Goal: Complete application form

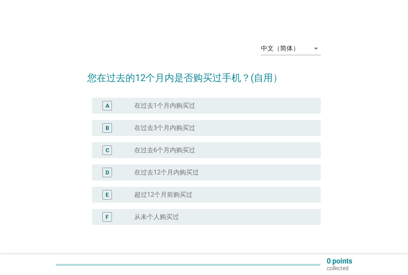
click at [318, 51] on icon "arrow_drop_down" at bounding box center [316, 49] width 10 height 10
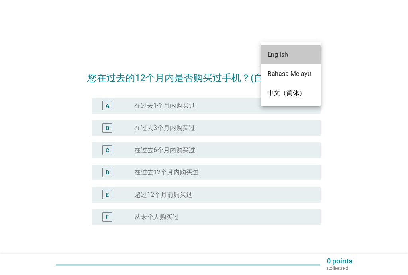
click at [283, 57] on div "English" at bounding box center [290, 55] width 47 height 10
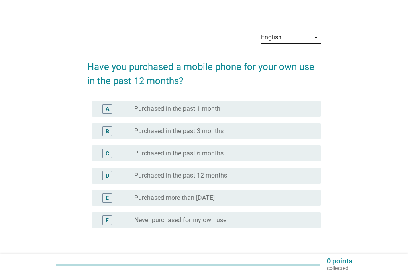
scroll to position [9, 0]
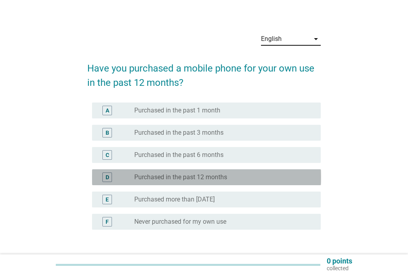
click at [251, 175] on div "radio_button_unchecked Purchased in the past 12 months" at bounding box center [221, 178] width 174 height 8
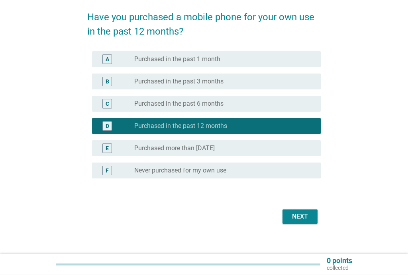
scroll to position [61, 0]
click at [303, 218] on div "Next" at bounding box center [300, 217] width 22 height 10
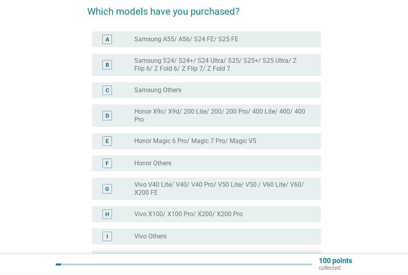
scroll to position [65, 0]
click at [42, 190] on div "English arrow_drop_down Which models have you purchased? A radio_button_uncheck…" at bounding box center [203, 219] width 369 height 511
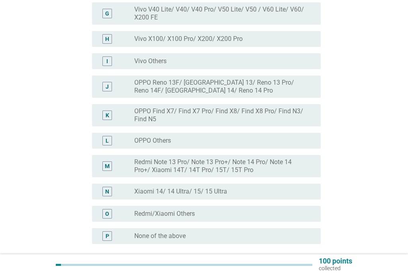
scroll to position [248, 0]
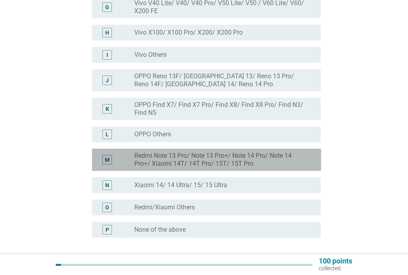
click at [226, 152] on label "Redmi Note 13 Pro/ Note 13 Pro+/ Note 14 Pro/ Note 14 Pro+/ Xiaomi 14T/ 14T Pro…" at bounding box center [221, 160] width 174 height 16
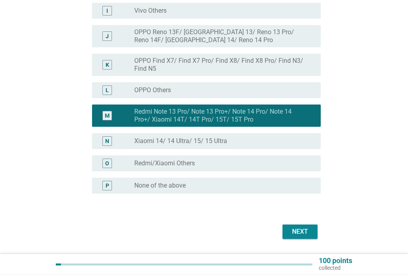
scroll to position [293, 0]
click at [305, 232] on div "Next" at bounding box center [300, 232] width 22 height 10
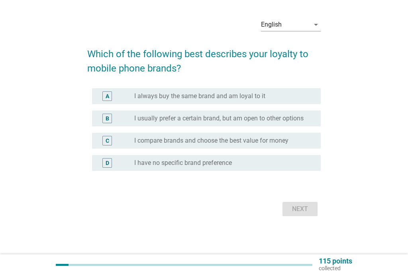
scroll to position [0, 0]
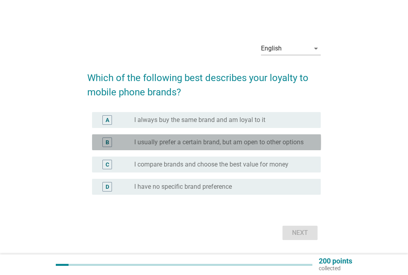
click at [286, 142] on label "I usually prefer a certain brand, but am open to other options" at bounding box center [218, 143] width 169 height 8
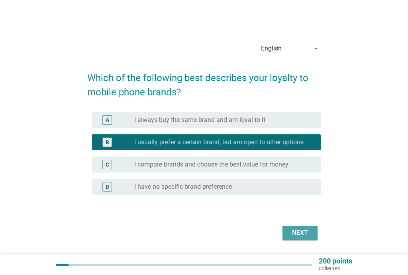
click at [305, 234] on div "Next" at bounding box center [300, 233] width 22 height 10
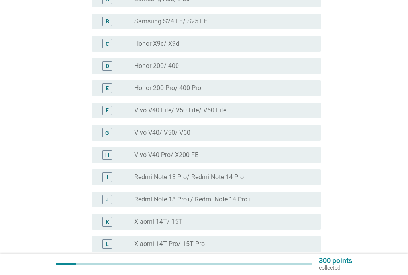
scroll to position [104, 0]
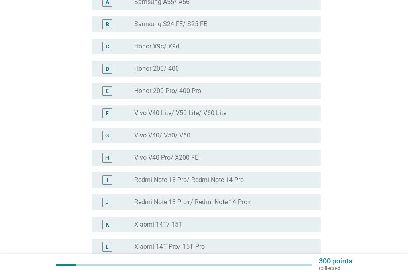
click at [229, 179] on label "Redmi Note 13 Pro/ Redmi Note 14 Pro" at bounding box center [188, 180] width 109 height 8
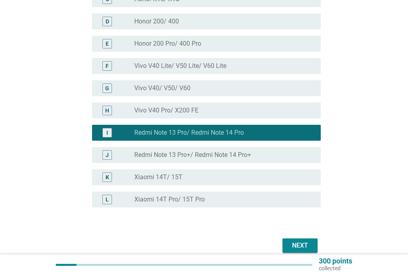
scroll to position [151, 0]
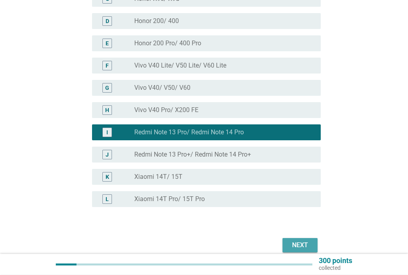
click at [297, 246] on div "Next" at bounding box center [300, 246] width 22 height 10
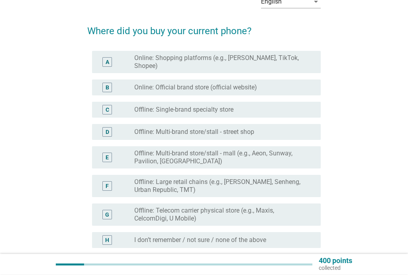
scroll to position [48, 0]
click at [21, 144] on div "English arrow_drop_down Where did you buy your current phone? A radio_button_un…" at bounding box center [203, 142] width 369 height 320
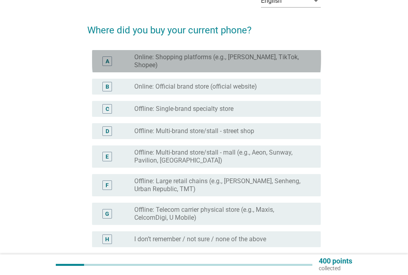
click at [273, 60] on label "Online: Shopping platforms (e.g., [PERSON_NAME], TikTok, Shopee)" at bounding box center [221, 61] width 174 height 16
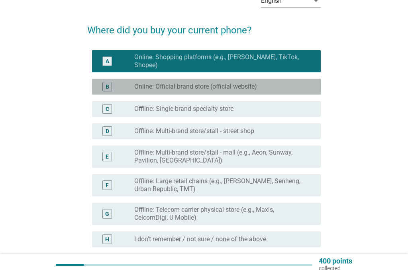
click at [253, 84] on label "Online: Official brand store (official website)" at bounding box center [195, 87] width 123 height 8
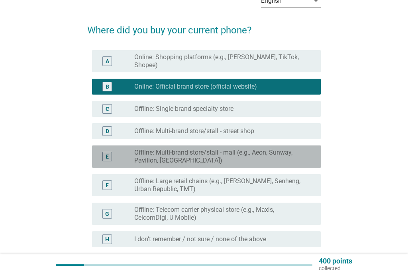
click at [275, 154] on label "Offline: Multi-brand store/stall - mall (e.g., Aeon, Sunway, Pavilion, [GEOGRAP…" at bounding box center [221, 157] width 174 height 16
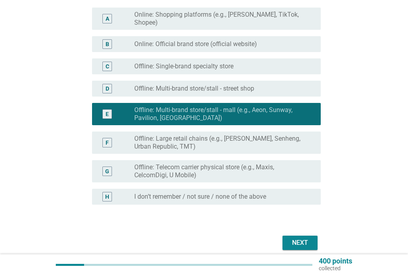
scroll to position [102, 0]
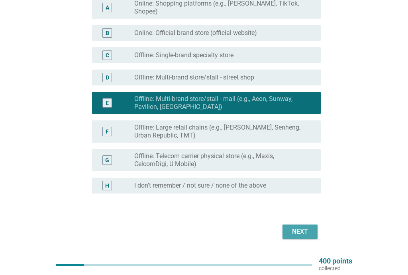
click at [309, 227] on div "Next" at bounding box center [300, 232] width 22 height 10
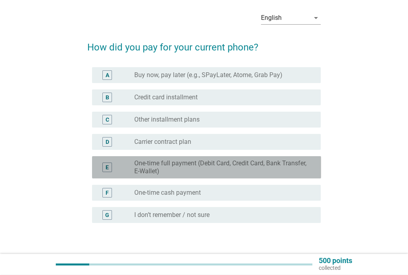
scroll to position [31, 0]
click at [302, 167] on label "One-time full payment (Debit Card, Credit Card, Bank Transfer, E-Wallet)" at bounding box center [221, 168] width 174 height 16
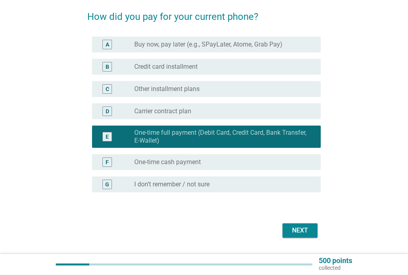
scroll to position [64, 0]
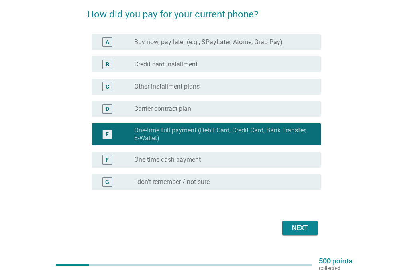
click at [305, 226] on div "Next" at bounding box center [300, 229] width 22 height 10
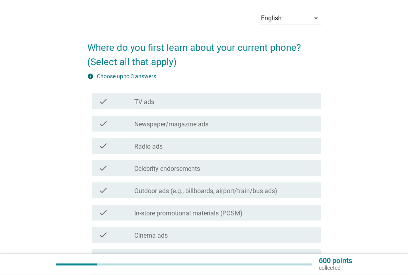
scroll to position [30, 0]
click at [217, 105] on div "check_box_outline_blank TV ads" at bounding box center [224, 102] width 180 height 10
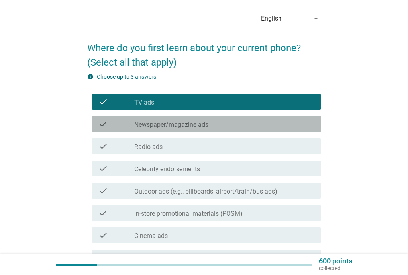
click at [244, 127] on div "check_box_outline_blank Newspaper/magazine ads" at bounding box center [224, 124] width 180 height 10
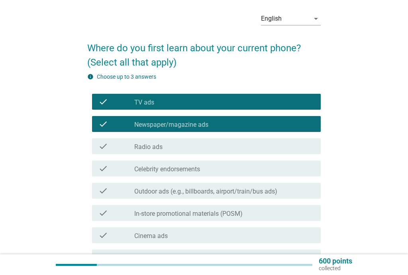
click at [220, 152] on div "check check_box_outline_blank Radio ads" at bounding box center [206, 147] width 229 height 16
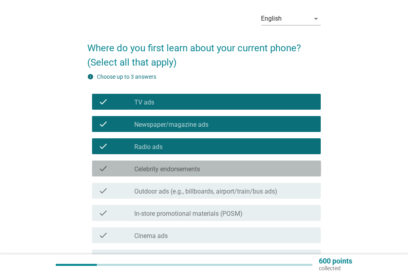
click at [218, 168] on div "check_box_outline_blank Celebrity endorsements" at bounding box center [224, 169] width 180 height 10
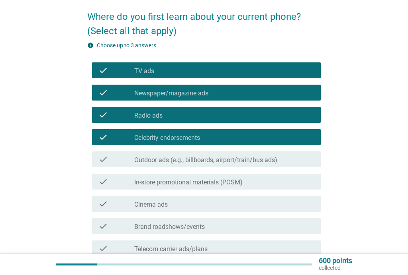
scroll to position [61, 0]
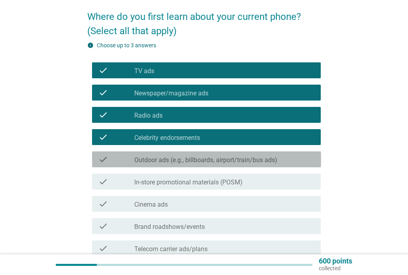
click at [289, 163] on div "check_box_outline_blank Outdoor ads (e.g., billboards, airport/train/bus ads)" at bounding box center [224, 160] width 180 height 10
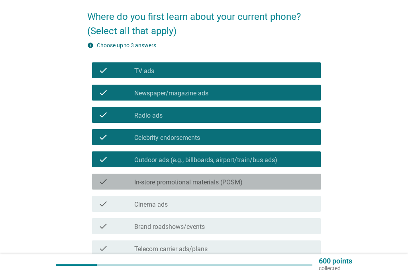
click at [257, 181] on div "check_box_outline_blank In-store promotional materials (POSM)" at bounding box center [224, 182] width 180 height 10
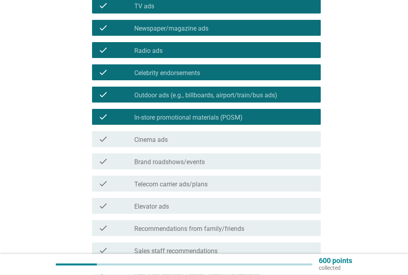
scroll to position [127, 0]
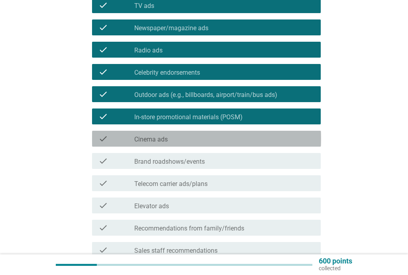
click at [234, 139] on div "check_box_outline_blank Cinema ads" at bounding box center [224, 139] width 180 height 10
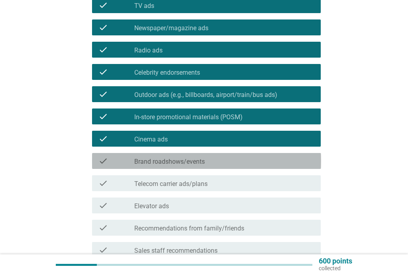
click at [228, 162] on div "check_box_outline_blank Brand roadshows/events" at bounding box center [224, 161] width 180 height 10
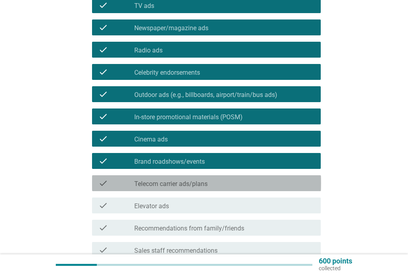
click at [207, 182] on label "Telecom carrier ads/plans" at bounding box center [170, 184] width 73 height 8
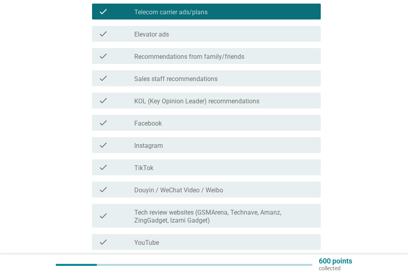
scroll to position [274, 0]
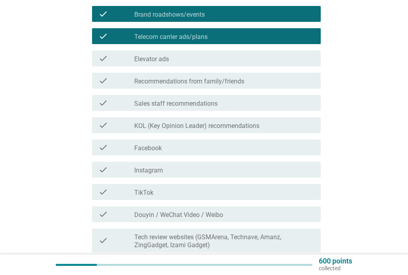
click at [267, 83] on div "check_box_outline_blank Recommendations from family/friends" at bounding box center [224, 81] width 180 height 10
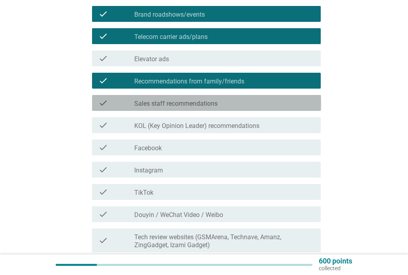
click at [238, 104] on div "check_box_outline_blank Sales staff recommendations" at bounding box center [224, 103] width 180 height 10
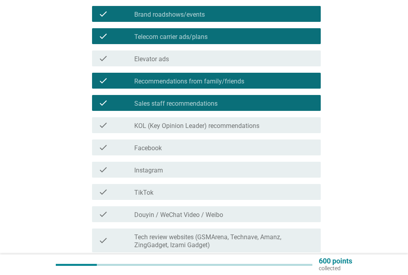
click at [221, 155] on div "check check_box_outline_blank Facebook" at bounding box center [206, 148] width 229 height 16
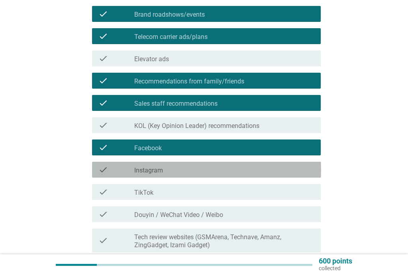
click at [178, 174] on div "check_box_outline_blank Instagram" at bounding box center [224, 170] width 180 height 10
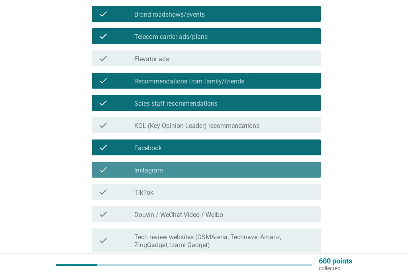
click at [181, 193] on div "check_box_outline_blank TikTok" at bounding box center [224, 192] width 180 height 10
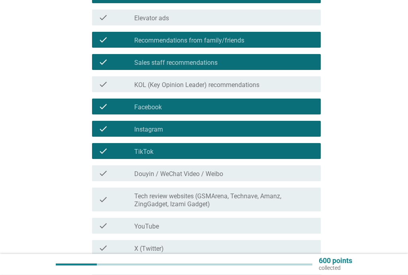
scroll to position [318, 0]
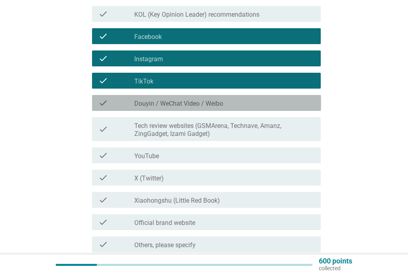
click at [268, 102] on div "check_box_outline_blank Douyin / WeChat Video / Weibo" at bounding box center [224, 103] width 180 height 10
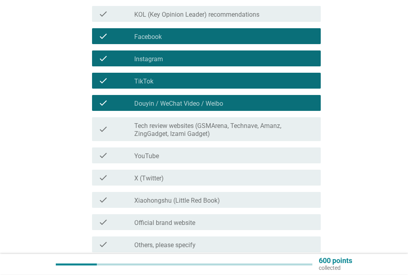
scroll to position [379, 0]
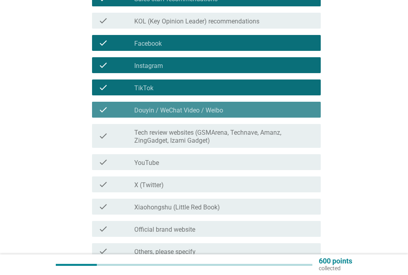
click at [282, 105] on div "check check_box_outline_blank Douyin / WeChat Video / Weibo" at bounding box center [206, 110] width 229 height 16
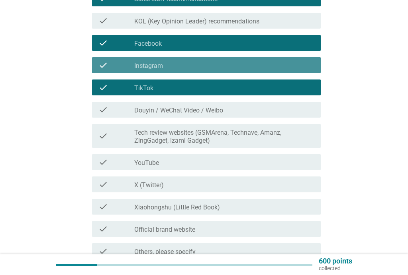
click at [269, 66] on div "check_box_outline_blank Instagram" at bounding box center [224, 66] width 180 height 10
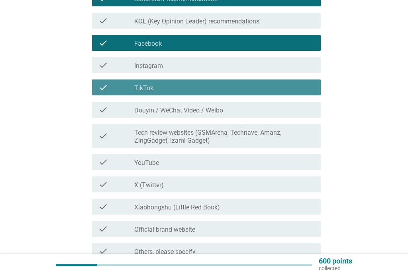
click at [258, 89] on div "check_box_outline_blank TikTok" at bounding box center [224, 88] width 180 height 10
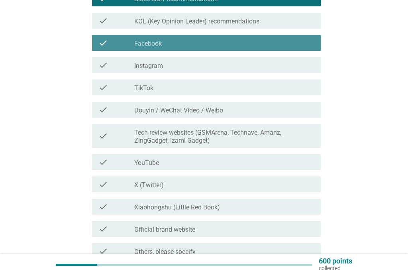
click at [275, 41] on div "check_box_outline_blank Facebook" at bounding box center [224, 43] width 180 height 10
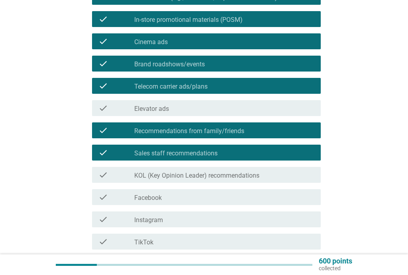
scroll to position [212, 0]
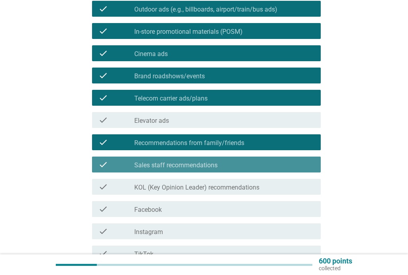
click at [313, 164] on div "check_box_outline_blank Sales staff recommendations" at bounding box center [224, 165] width 180 height 10
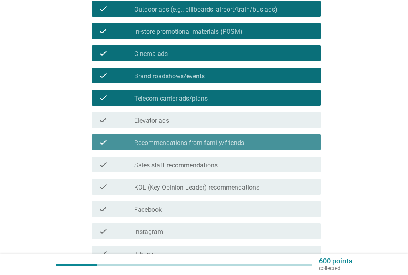
click at [303, 147] on div "check_box_outline_blank Recommendations from family/friends" at bounding box center [224, 143] width 180 height 10
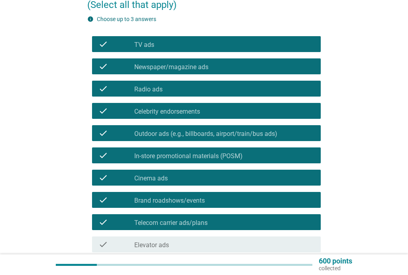
scroll to position [86, 0]
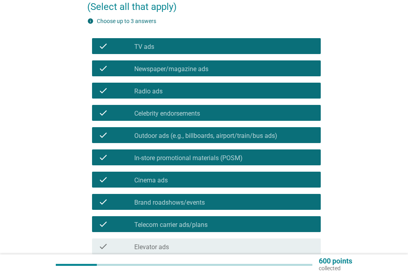
click at [217, 225] on div "check_box Telecom carrier ads/plans" at bounding box center [224, 225] width 180 height 10
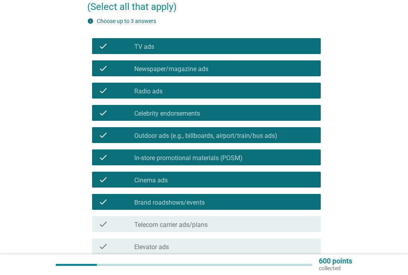
click at [193, 200] on label "Brand roadshows/events" at bounding box center [169, 203] width 70 height 8
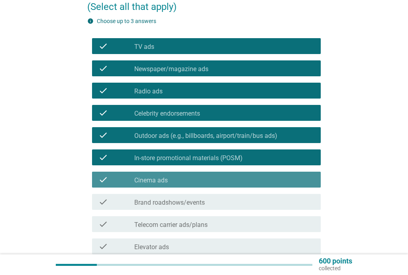
click at [194, 180] on div "check_box_outline_blank Cinema ads" at bounding box center [224, 180] width 180 height 10
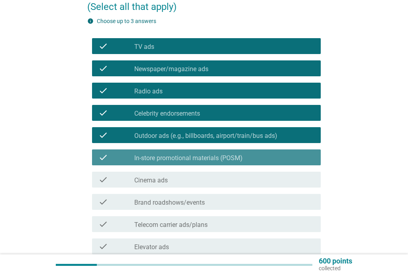
click at [207, 156] on label "In-store promotional materials (POSM)" at bounding box center [188, 158] width 108 height 8
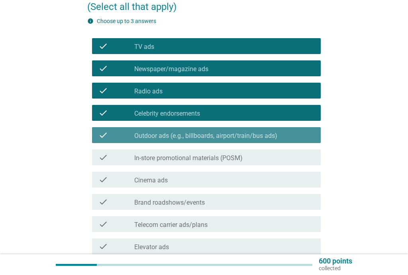
click at [226, 135] on label "Outdoor ads (e.g., billboards, airport/train/bus ads)" at bounding box center [205, 136] width 143 height 8
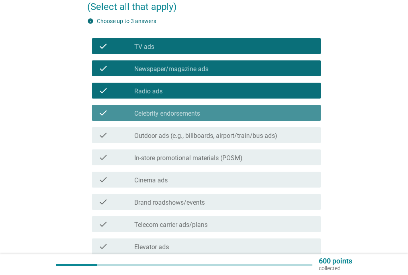
click at [232, 112] on div "check_box_outline_blank Celebrity endorsements" at bounding box center [224, 113] width 180 height 10
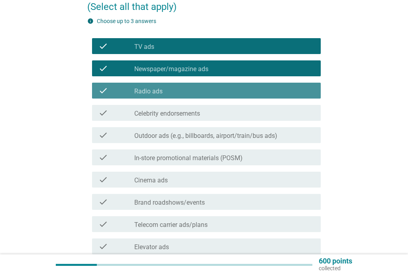
click at [233, 91] on div "check_box_outline_blank Radio ads" at bounding box center [224, 91] width 180 height 10
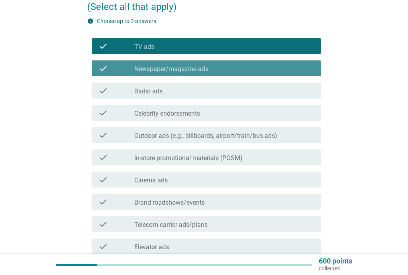
click at [240, 68] on div "check_box_outline_blank Newspaper/magazine ads" at bounding box center [224, 69] width 180 height 10
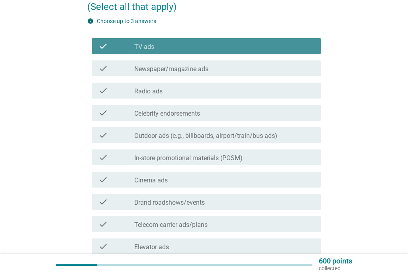
click at [252, 45] on div "check_box_outline_blank TV ads" at bounding box center [224, 46] width 180 height 10
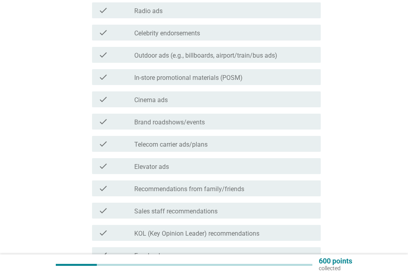
scroll to position [169, 0]
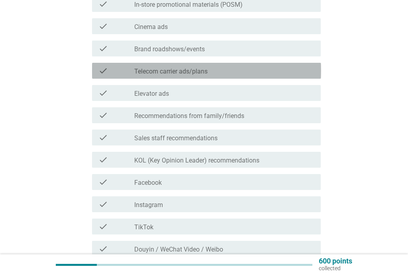
click at [253, 70] on div "check_box Telecom carrier ads/plans" at bounding box center [224, 71] width 180 height 10
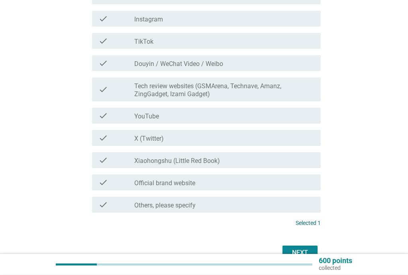
scroll to position [425, 0]
click at [245, 112] on div "check_box_outline_blank YouTube" at bounding box center [224, 116] width 180 height 10
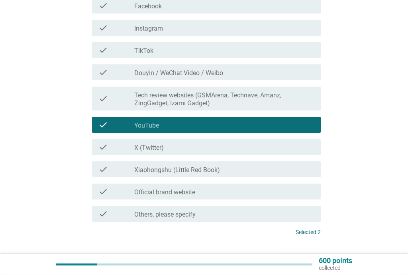
scroll to position [416, 0]
click at [249, 190] on div "check_box_outline_blank Official brand website" at bounding box center [224, 192] width 180 height 10
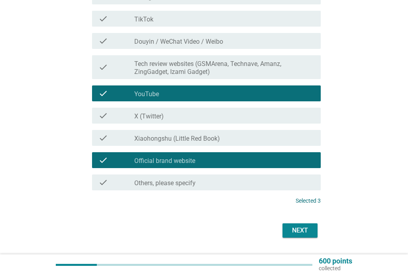
scroll to position [449, 0]
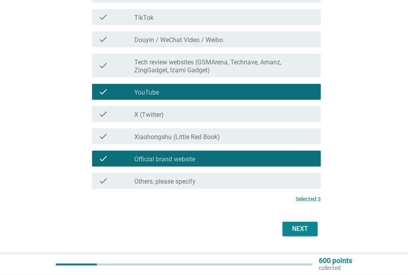
click at [301, 228] on div "Next" at bounding box center [300, 230] width 22 height 10
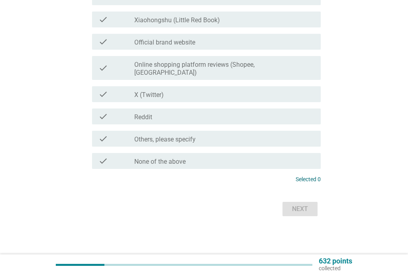
scroll to position [0, 0]
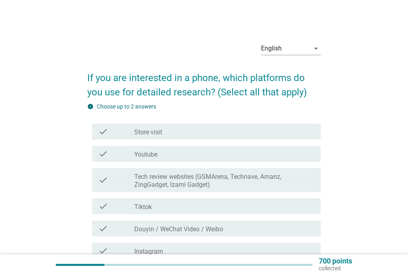
click at [24, 182] on div "English arrow_drop_down If you are interested in a phone, which platforms do yo…" at bounding box center [203, 265] width 369 height 472
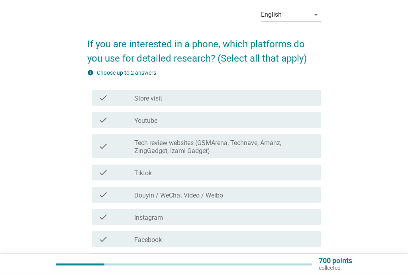
scroll to position [33, 0]
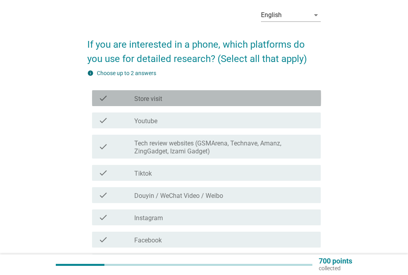
click at [219, 100] on div "check_box_outline_blank Store visit" at bounding box center [224, 99] width 180 height 10
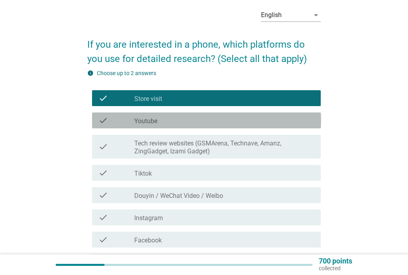
click at [200, 121] on div "check_box_outline_blank Youtube" at bounding box center [224, 121] width 180 height 10
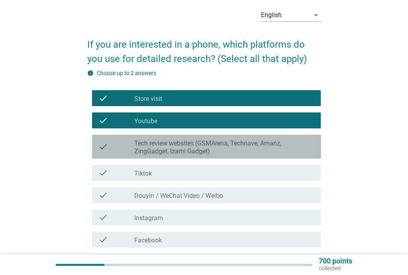
click at [228, 146] on label "Tech review websites (GSMArena, Technave, Amanz, ZingGadget, Izami Gadget)" at bounding box center [224, 148] width 180 height 16
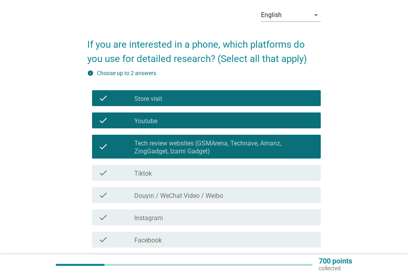
click at [210, 176] on div "check_box_outline_blank Tiktok" at bounding box center [224, 173] width 180 height 10
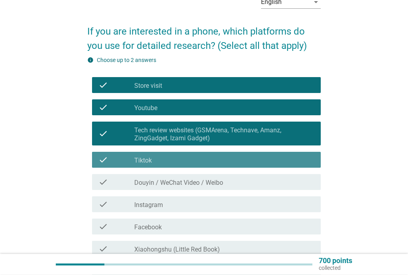
scroll to position [47, 0]
click at [296, 166] on div "check check_box_outline_blank Tiktok" at bounding box center [206, 160] width 229 height 16
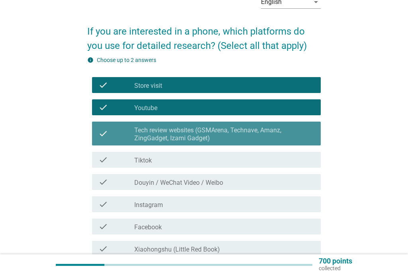
click at [295, 141] on label "Tech review websites (GSMArena, Technave, Amanz, ZingGadget, Izami Gadget)" at bounding box center [224, 135] width 180 height 16
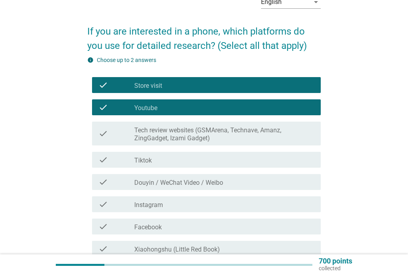
click at [264, 100] on div "check check_box_outline_blank Youtube" at bounding box center [206, 108] width 229 height 16
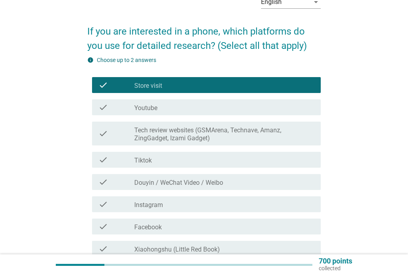
click at [249, 82] on div "check_box_outline_blank Store visit" at bounding box center [224, 85] width 180 height 10
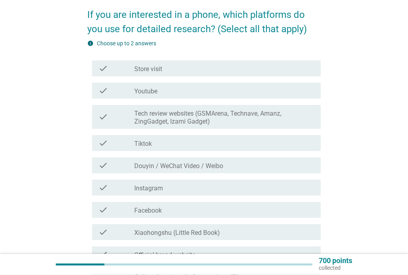
scroll to position [63, 0]
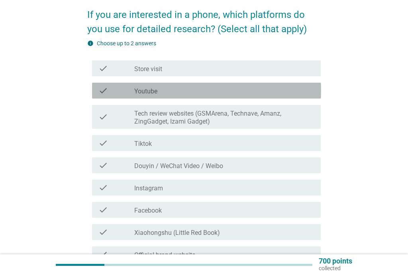
click at [271, 91] on div "check_box_outline_blank Youtube" at bounding box center [224, 91] width 180 height 10
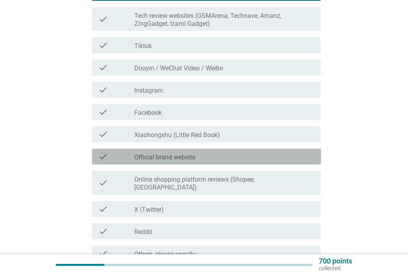
click at [255, 160] on div "check_box_outline_blank Official brand website" at bounding box center [224, 157] width 180 height 10
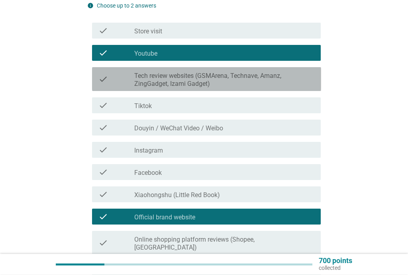
scroll to position [101, 0]
click at [271, 78] on label "Tech review websites (GSMArena, Technave, Amanz, ZingGadget, Izami Gadget)" at bounding box center [224, 80] width 180 height 16
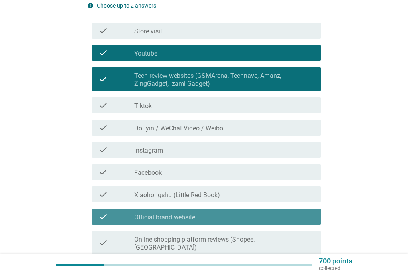
click at [281, 215] on div "check_box_outline_blank Official brand website" at bounding box center [224, 217] width 180 height 10
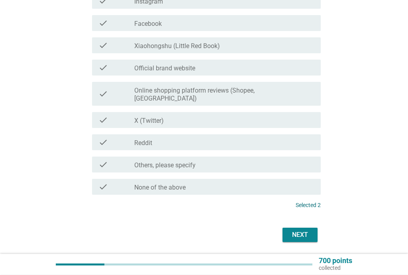
scroll to position [268, 0]
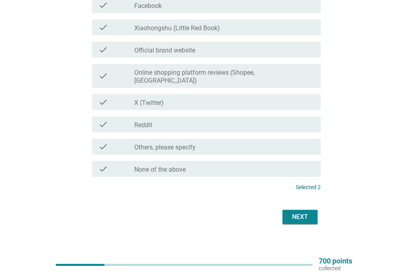
click at [306, 213] on div "Next" at bounding box center [300, 218] width 22 height 10
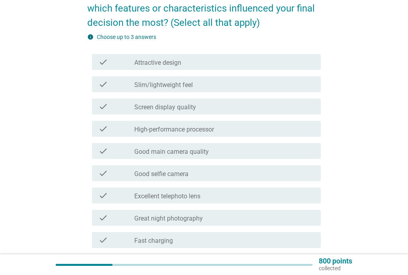
scroll to position [84, 0]
click at [43, 206] on div "English arrow_drop_down Thinking about the current phone you purchased, which f…" at bounding box center [203, 226] width 369 height 560
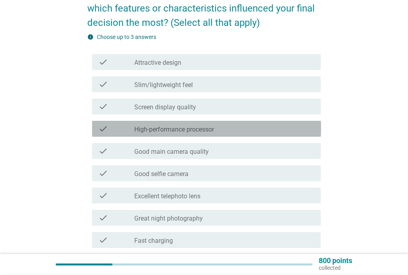
scroll to position [84, 0]
click at [237, 129] on div "check_box_outline_blank High-performance processor" at bounding box center [224, 129] width 180 height 10
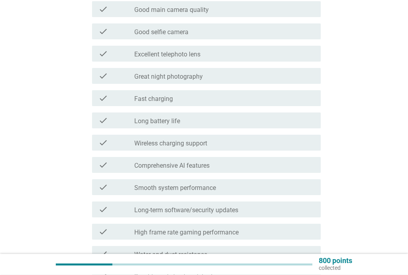
scroll to position [226, 0]
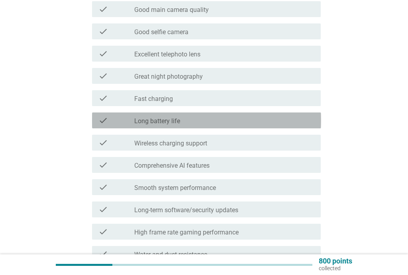
click at [225, 121] on div "check_box_outline_blank Long battery life" at bounding box center [224, 121] width 180 height 10
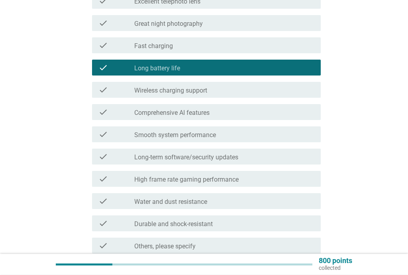
scroll to position [273, 0]
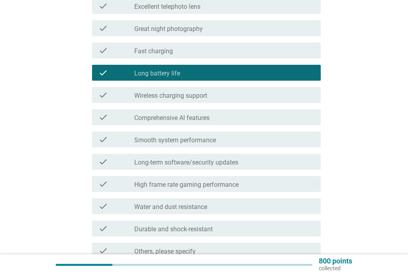
click at [242, 137] on div "check_box_outline_blank Smooth system performance" at bounding box center [224, 140] width 180 height 10
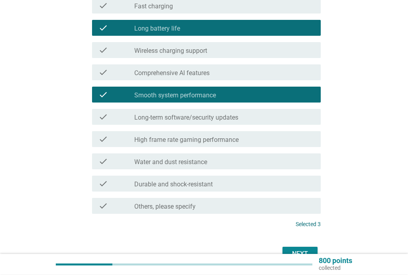
scroll to position [356, 0]
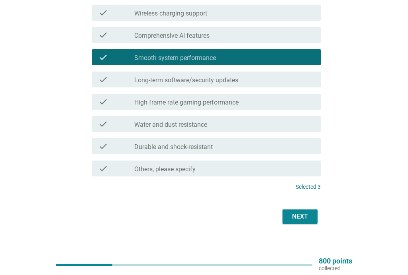
click at [307, 216] on div "Next" at bounding box center [300, 217] width 22 height 10
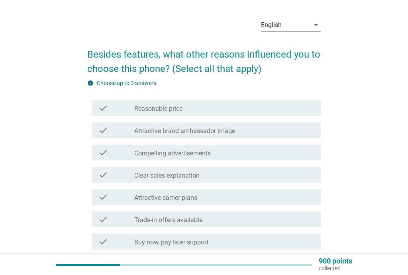
scroll to position [33, 0]
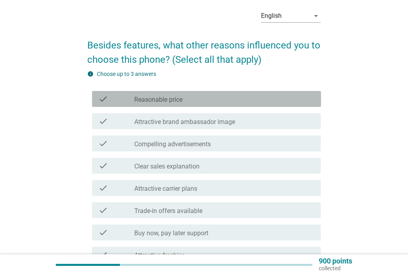
click at [197, 98] on div "check_box_outline_blank Reasonable price" at bounding box center [224, 99] width 180 height 10
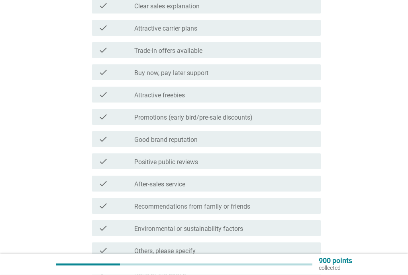
scroll to position [193, 0]
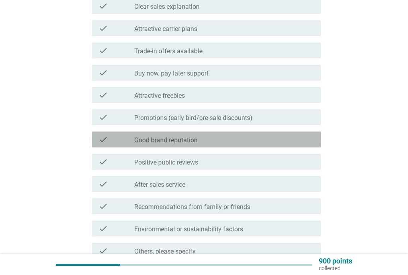
click at [230, 141] on div "check_box_outline_blank Good brand reputation" at bounding box center [224, 140] width 180 height 10
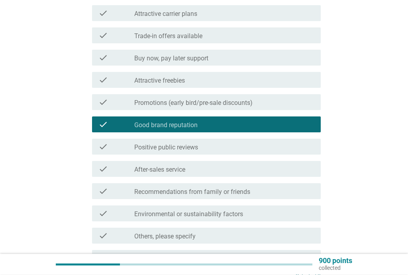
scroll to position [206, 0]
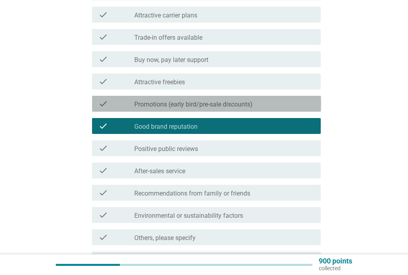
click at [252, 102] on label "Promotions (early bird/pre-sale discounts)" at bounding box center [193, 105] width 118 height 8
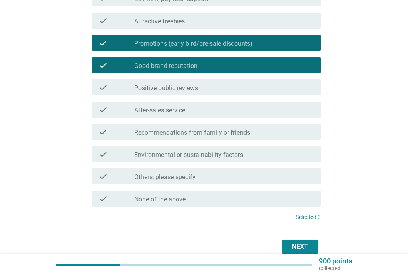
scroll to position [270, 0]
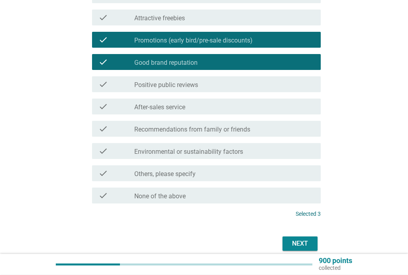
click at [302, 245] on div "Next" at bounding box center [300, 245] width 22 height 10
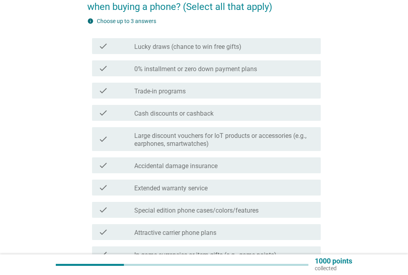
scroll to position [88, 0]
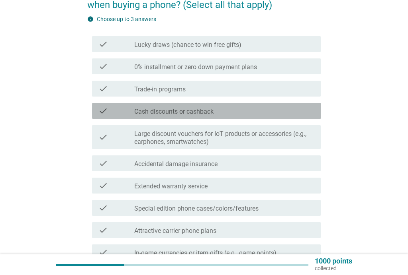
click at [230, 112] on div "check_box_outline_blank Cash discounts or cashback" at bounding box center [224, 111] width 180 height 10
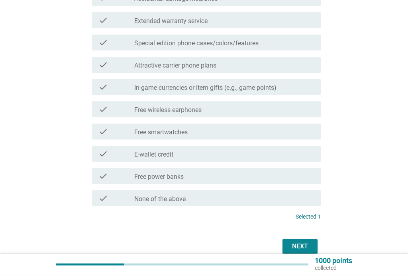
scroll to position [253, 0]
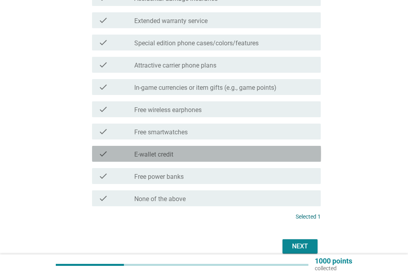
click at [211, 159] on div "check check_box_outline_blank E-wallet credit" at bounding box center [206, 154] width 229 height 16
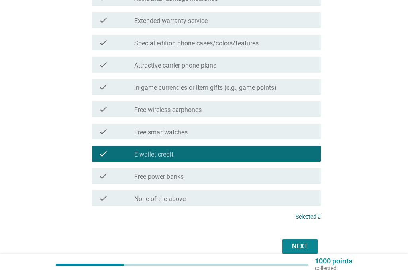
click at [213, 109] on div "check_box_outline_blank Free wireless earphones" at bounding box center [224, 110] width 180 height 10
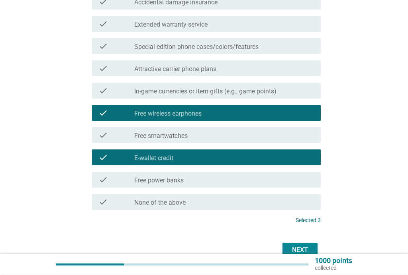
scroll to position [291, 0]
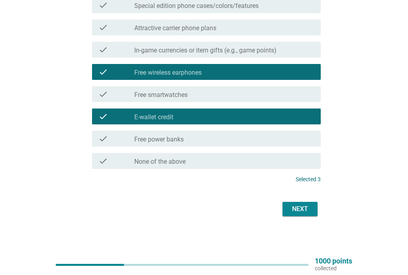
click at [308, 210] on div "Next" at bounding box center [300, 210] width 22 height 10
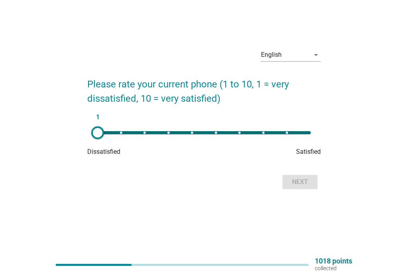
scroll to position [0, 0]
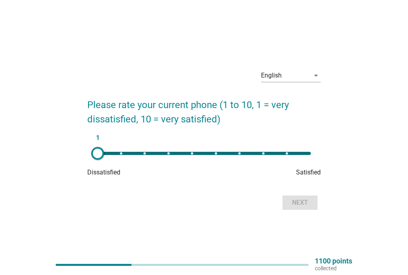
click at [244, 148] on div "1" at bounding box center [204, 154] width 226 height 16
click at [265, 157] on div "7" at bounding box center [204, 154] width 226 height 16
type input "8"
click at [301, 203] on div "Next" at bounding box center [300, 203] width 22 height 10
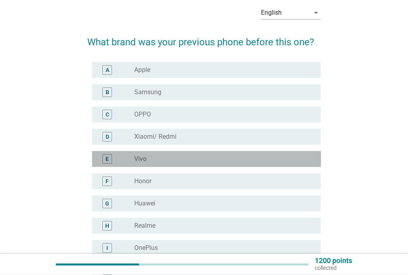
scroll to position [36, 0]
click at [197, 154] on div "radio_button_unchecked Vivo" at bounding box center [224, 159] width 180 height 10
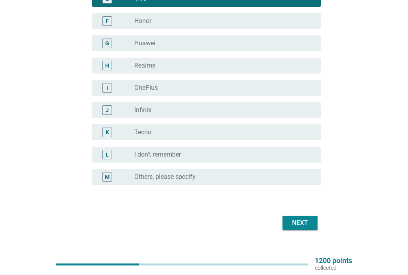
scroll to position [196, 0]
click at [303, 223] on div "Next" at bounding box center [300, 224] width 22 height 10
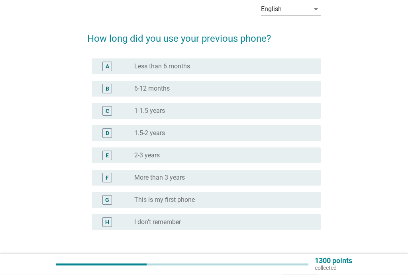
scroll to position [39, 0]
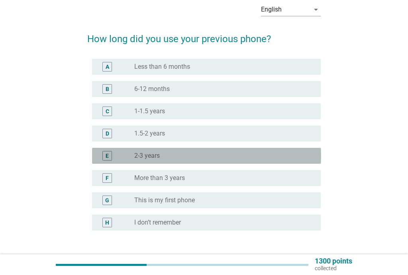
click at [222, 156] on div "radio_button_unchecked 2-3 years" at bounding box center [221, 156] width 174 height 8
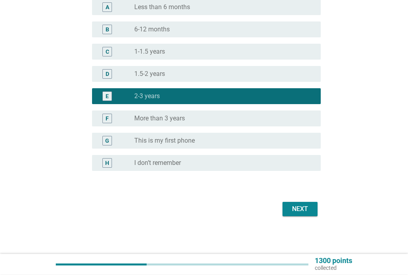
scroll to position [99, 0]
click at [306, 206] on div "Next" at bounding box center [300, 210] width 22 height 10
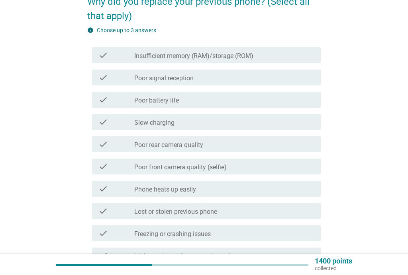
scroll to position [78, 0]
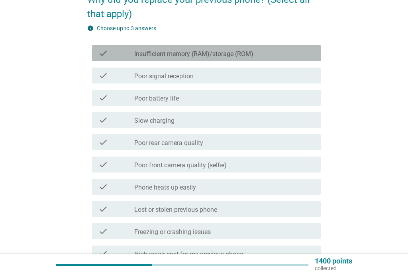
click at [285, 53] on div "check_box_outline_blank Insufficient memory (RAM)/storage (ROM)" at bounding box center [224, 54] width 180 height 10
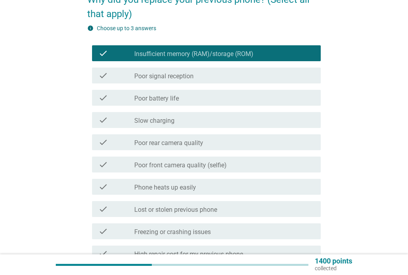
click at [269, 96] on div "check_box_outline_blank Poor battery life" at bounding box center [224, 98] width 180 height 10
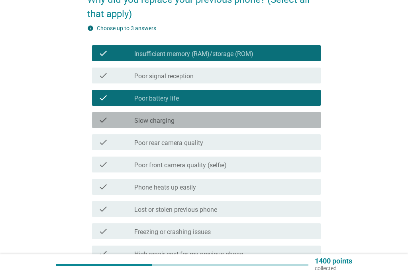
click at [255, 118] on div "check_box_outline_blank Slow charging" at bounding box center [224, 120] width 180 height 10
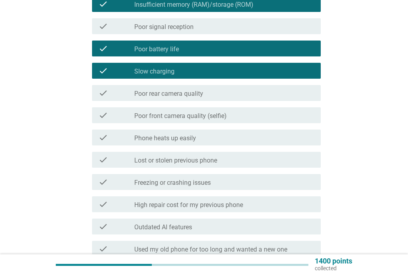
scroll to position [137, 0]
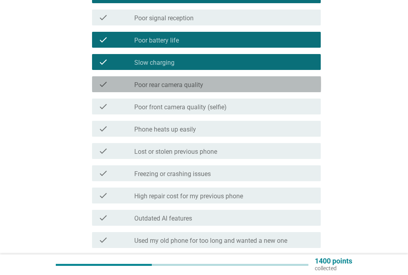
click at [271, 86] on div "check_box_outline_blank Poor rear camera quality" at bounding box center [224, 85] width 180 height 10
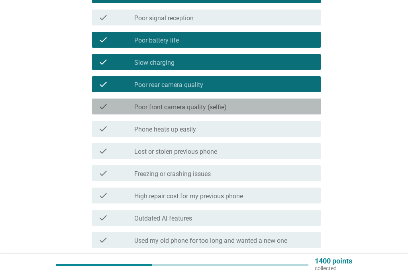
click at [253, 104] on div "check_box_outline_blank Poor front camera quality (selfie)" at bounding box center [224, 107] width 180 height 10
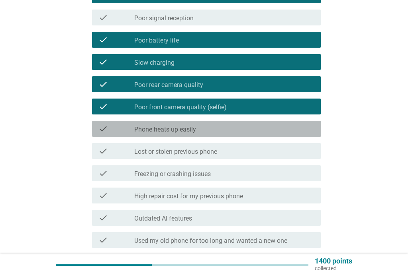
click at [263, 129] on div "check_box_outline_blank Phone heats up easily" at bounding box center [224, 129] width 180 height 10
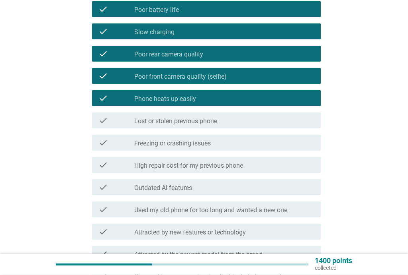
scroll to position [167, 0]
click at [276, 150] on div "check check_box_outline_blank Freezing or crashing issues" at bounding box center [206, 143] width 229 height 16
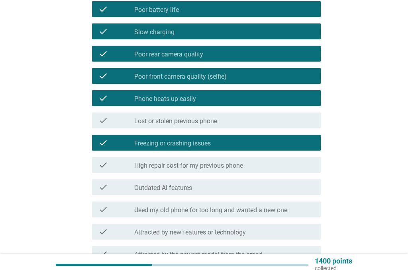
click at [272, 144] on div "check_box_outline_blank Freezing or crashing issues" at bounding box center [224, 143] width 180 height 10
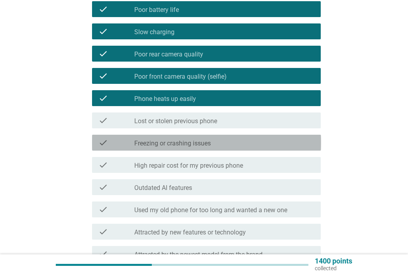
click at [260, 142] on div "check_box_outline_blank Freezing or crashing issues" at bounding box center [224, 143] width 180 height 10
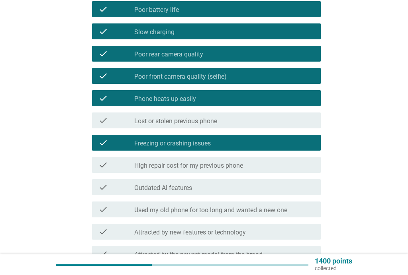
click at [261, 164] on div "check_box_outline_blank High repair cost for my previous phone" at bounding box center [224, 165] width 180 height 10
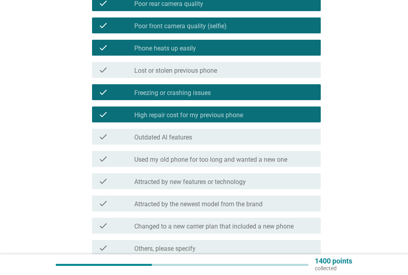
click at [262, 139] on div "check_box_outline_blank Outdated AI features" at bounding box center [224, 137] width 180 height 10
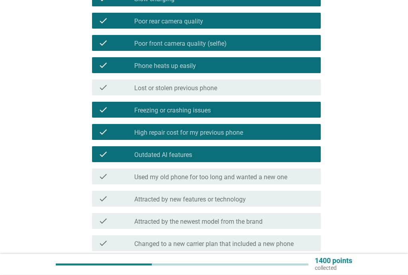
scroll to position [200, 0]
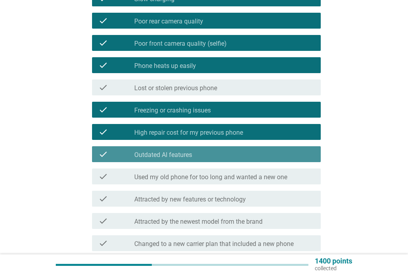
click at [282, 157] on div "check_box_outline_blank Outdated AI features" at bounding box center [224, 155] width 180 height 10
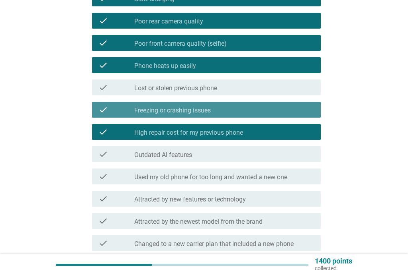
click at [269, 109] on div "check_box_outline_blank Freezing or crashing issues" at bounding box center [224, 110] width 180 height 10
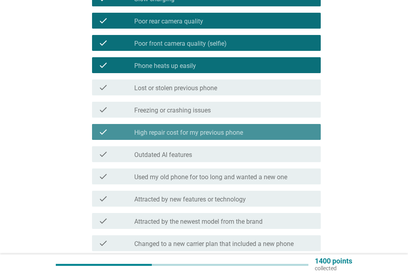
click at [261, 135] on div "check_box_outline_blank High repair cost for my previous phone" at bounding box center [224, 132] width 180 height 10
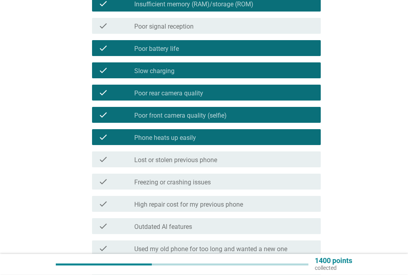
scroll to position [128, 0]
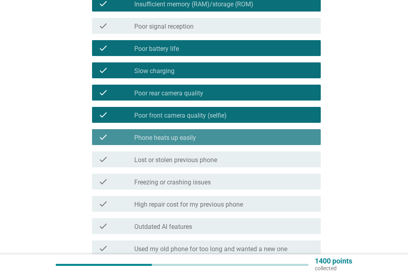
click at [271, 132] on div "check check_box_outline_blank Phone heats up easily" at bounding box center [206, 137] width 229 height 16
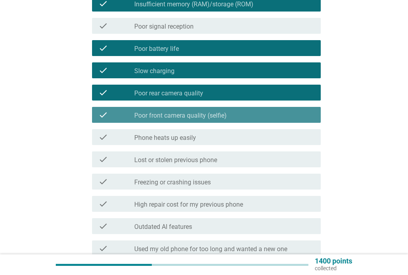
click at [268, 115] on div "check_box_outline_blank Poor front camera quality (selfie)" at bounding box center [224, 115] width 180 height 10
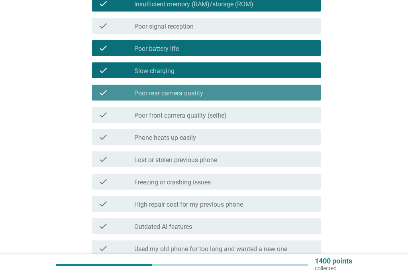
click at [268, 95] on div "check_box_outline_blank Poor rear camera quality" at bounding box center [224, 93] width 180 height 10
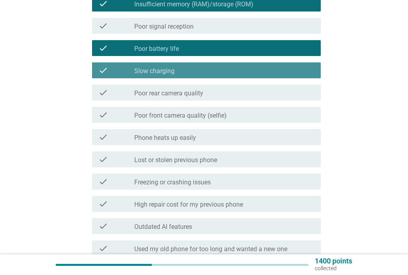
click at [268, 76] on div "check check_box_outline_blank Slow charging" at bounding box center [206, 70] width 229 height 16
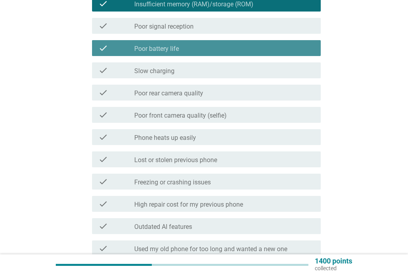
click at [281, 49] on div "check_box_outline_blank Poor battery life" at bounding box center [224, 48] width 180 height 10
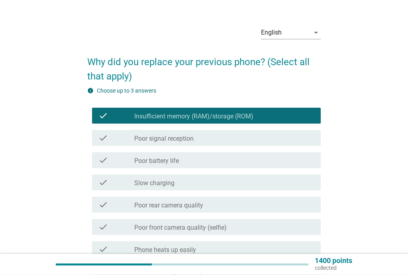
scroll to position [16, 0]
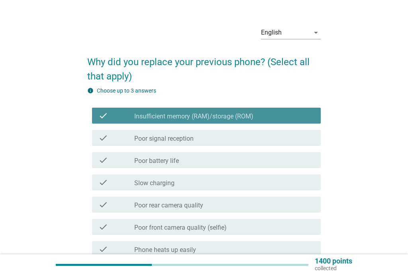
click at [280, 116] on div "check_box_outline_blank Insufficient memory (RAM)/storage (ROM)" at bounding box center [224, 116] width 180 height 10
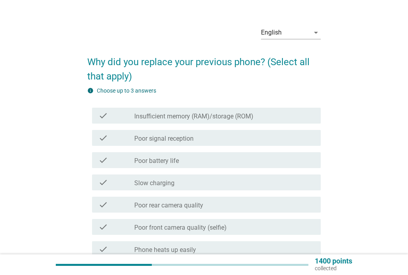
click at [284, 117] on div "check_box_outline_blank Insufficient memory (RAM)/storage (ROM)" at bounding box center [224, 116] width 180 height 10
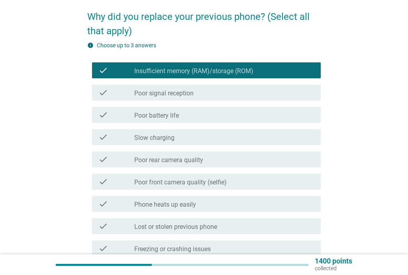
scroll to position [61, 0]
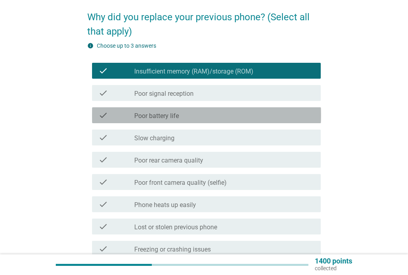
click at [294, 119] on div "check_box_outline_blank Poor battery life" at bounding box center [224, 116] width 180 height 10
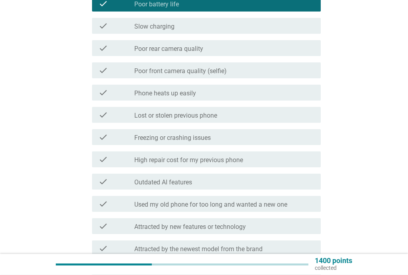
scroll to position [174, 0]
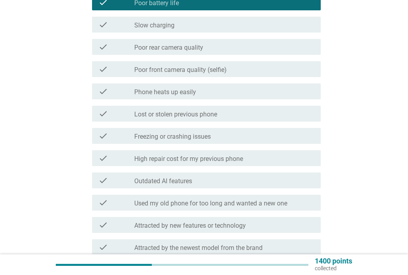
click at [278, 135] on div "check_box_outline_blank Freezing or crashing issues" at bounding box center [224, 136] width 180 height 10
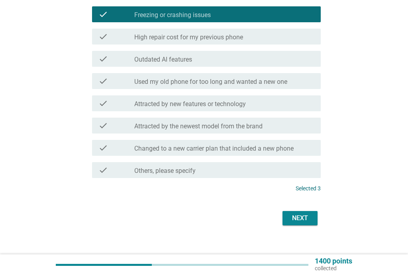
scroll to position [305, 0]
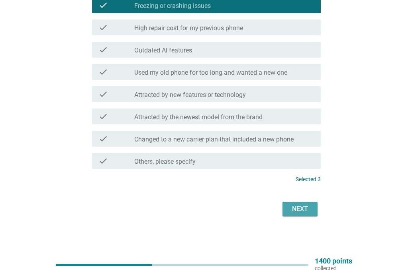
click at [304, 213] on div "Next" at bounding box center [300, 210] width 22 height 10
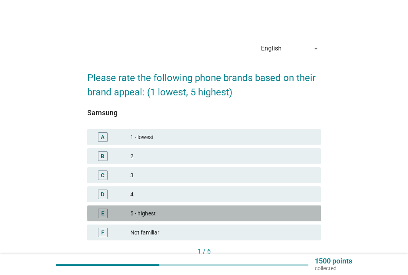
click at [176, 215] on div "5 - highest" at bounding box center [222, 214] width 184 height 10
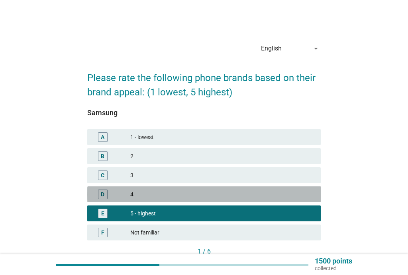
click at [204, 197] on div "4" at bounding box center [222, 195] width 184 height 10
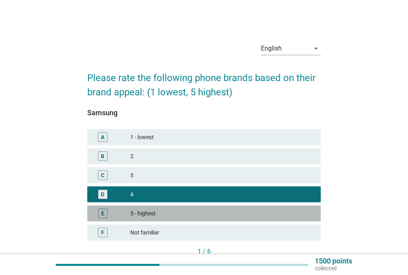
click at [218, 212] on div "5 - highest" at bounding box center [222, 214] width 184 height 10
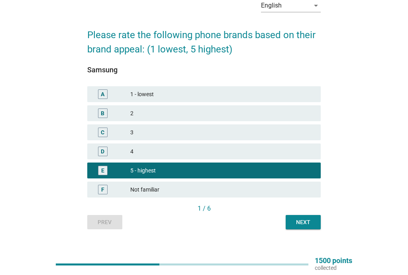
scroll to position [43, 0]
click at [309, 220] on div "Next" at bounding box center [303, 223] width 22 height 8
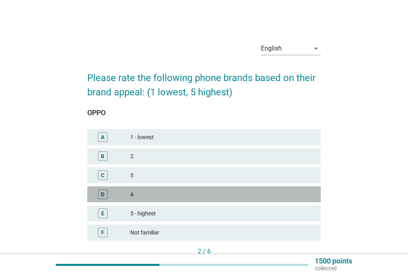
click at [161, 195] on div "4" at bounding box center [222, 195] width 184 height 10
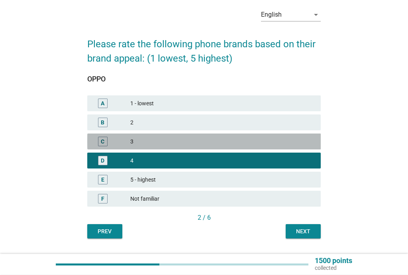
scroll to position [34, 0]
click at [201, 142] on div "3" at bounding box center [222, 142] width 184 height 10
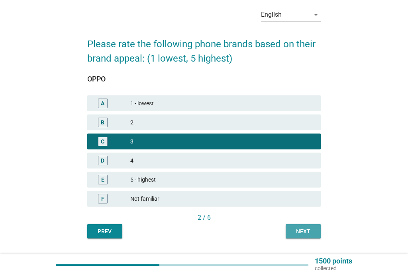
click at [308, 233] on div "Next" at bounding box center [303, 232] width 22 height 8
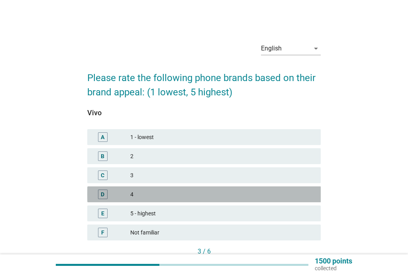
click at [164, 197] on div "4" at bounding box center [222, 195] width 184 height 10
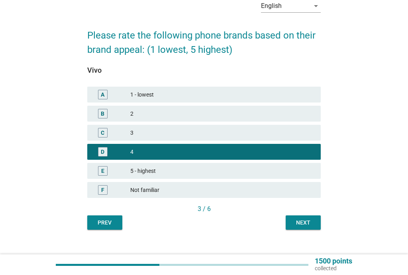
scroll to position [45, 0]
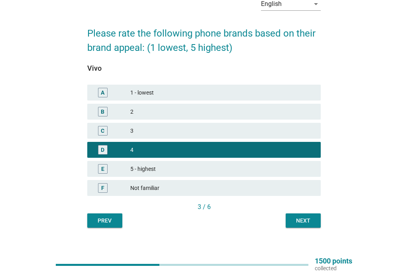
click at [305, 223] on div "Next" at bounding box center [303, 221] width 22 height 8
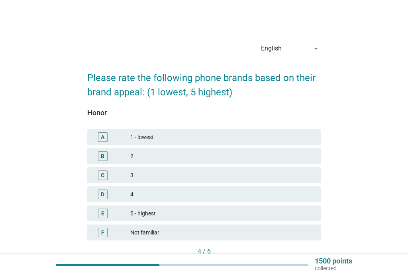
scroll to position [25, 0]
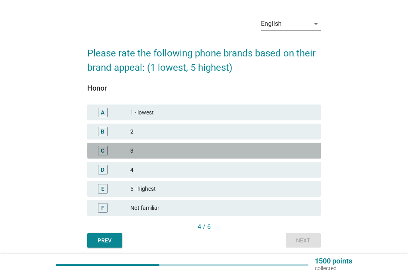
click at [203, 153] on div "3" at bounding box center [222, 151] width 184 height 10
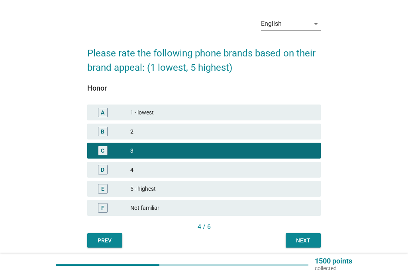
click at [298, 239] on div "Next" at bounding box center [303, 241] width 22 height 8
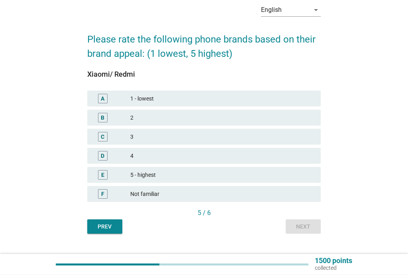
scroll to position [44, 0]
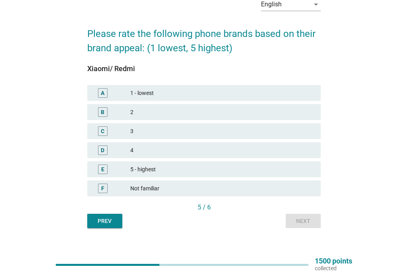
click at [193, 170] on div "5 - highest" at bounding box center [222, 170] width 184 height 10
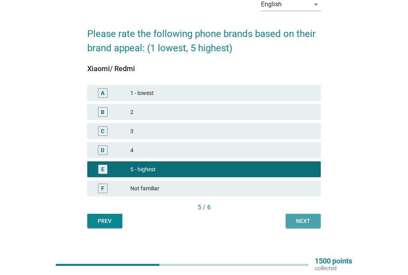
click at [307, 222] on div "Next" at bounding box center [303, 221] width 22 height 8
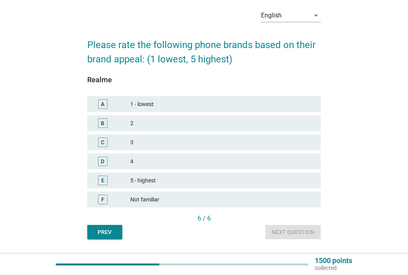
scroll to position [33, 0]
click at [213, 182] on div "5 - highest" at bounding box center [222, 181] width 184 height 10
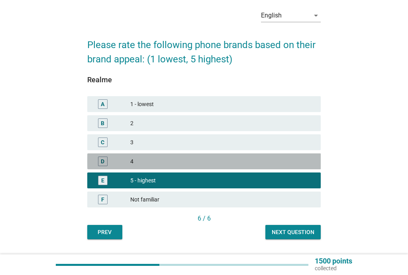
click at [228, 164] on div "4" at bounding box center [222, 162] width 184 height 10
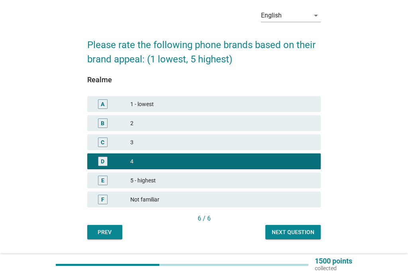
click at [297, 233] on div "Next question" at bounding box center [292, 232] width 43 height 8
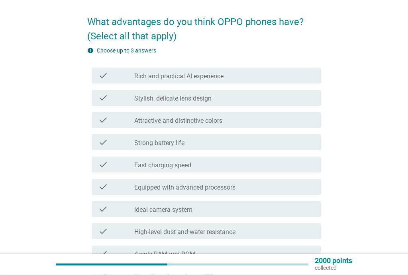
scroll to position [56, 0]
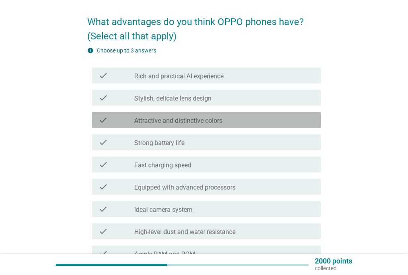
click at [255, 120] on div "check_box_outline_blank Attractive and distinctive colors" at bounding box center [224, 120] width 180 height 10
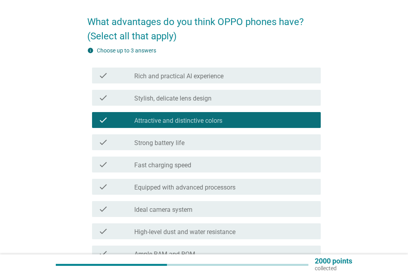
click at [220, 143] on div "check_box_outline_blank Strong battery life" at bounding box center [224, 143] width 180 height 10
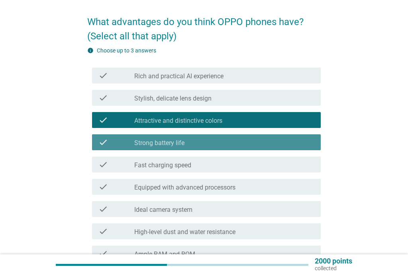
click at [265, 145] on div "check_box_outline_blank Strong battery life" at bounding box center [224, 143] width 180 height 10
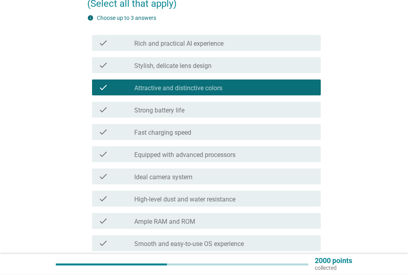
scroll to position [90, 0]
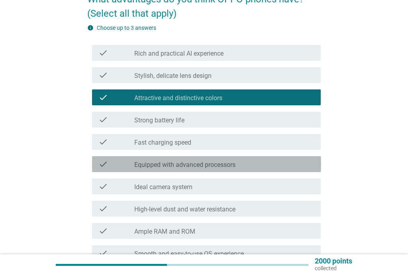
click at [257, 165] on div "check_box_outline_blank Equipped with advanced processors" at bounding box center [224, 165] width 180 height 10
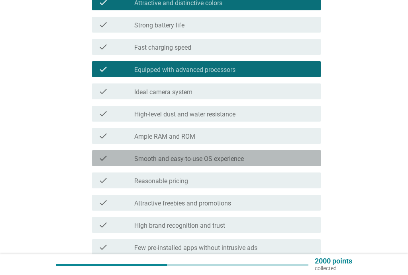
click at [255, 154] on div "check_box_outline_blank Smooth and easy-to-use OS experience" at bounding box center [224, 159] width 180 height 10
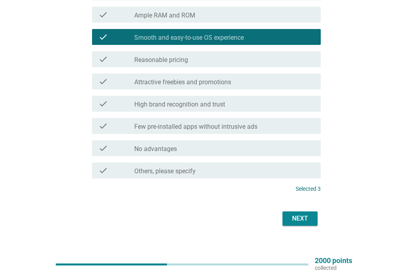
scroll to position [295, 0]
click at [310, 220] on div "Next" at bounding box center [300, 219] width 22 height 10
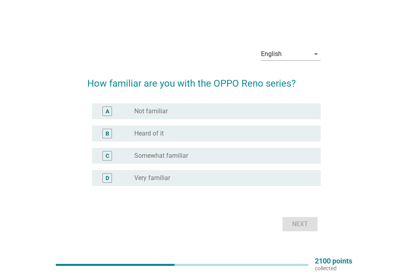
click at [193, 154] on div "radio_button_unchecked Somewhat familiar" at bounding box center [221, 156] width 174 height 8
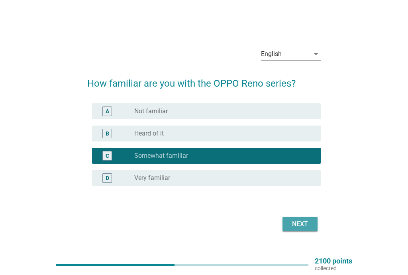
click at [304, 223] on div "Next" at bounding box center [300, 225] width 22 height 10
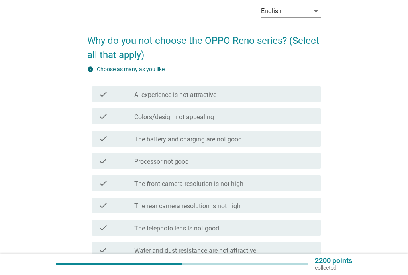
scroll to position [39, 0]
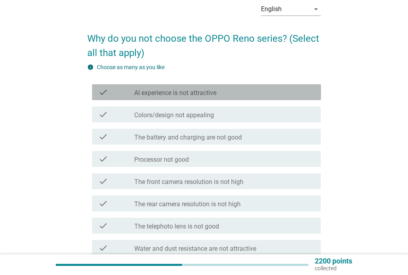
click at [262, 95] on div "check_box_outline_blank AI experience is not attractive" at bounding box center [224, 93] width 180 height 10
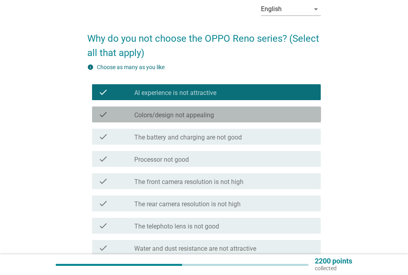
click at [254, 117] on div "check_box_outline_blank Colors/design not appealing" at bounding box center [224, 115] width 180 height 10
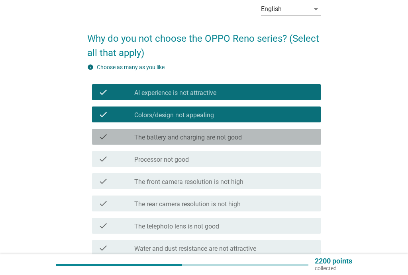
click at [236, 135] on label "The battery and charging are not good" at bounding box center [187, 138] width 107 height 8
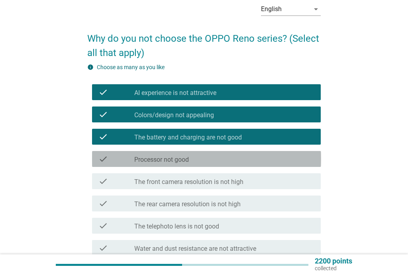
click at [221, 156] on div "check_box_outline_blank Processor not good" at bounding box center [224, 159] width 180 height 10
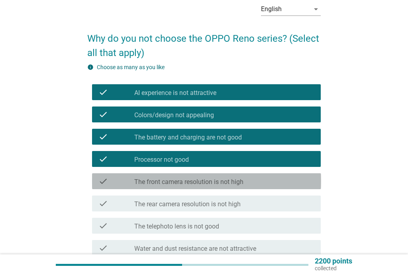
click at [219, 183] on label "The front camera resolution is not high" at bounding box center [188, 182] width 109 height 8
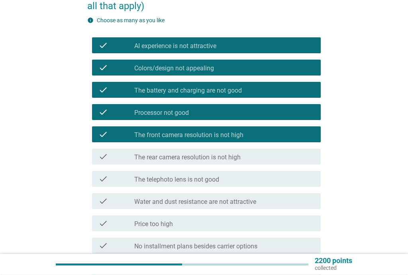
scroll to position [90, 0]
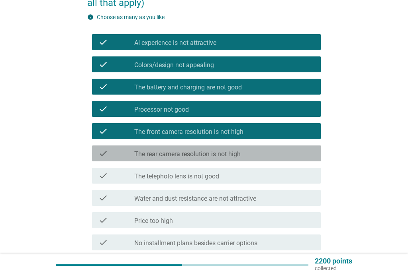
click at [270, 155] on div "check_box_outline_blank The rear camera resolution is not high" at bounding box center [224, 154] width 180 height 10
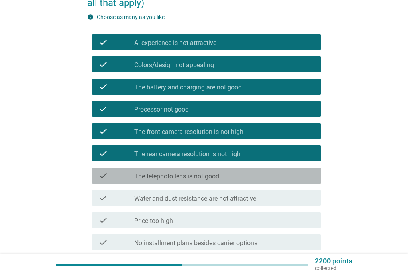
click at [237, 179] on div "check_box_outline_blank The telephoto lens is not good" at bounding box center [224, 176] width 180 height 10
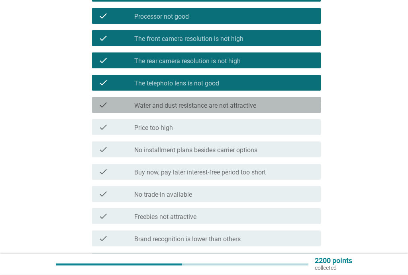
scroll to position [183, 0]
click at [265, 111] on div "check check_box_outline_blank Water and dust resistance are not attractive" at bounding box center [206, 105] width 229 height 16
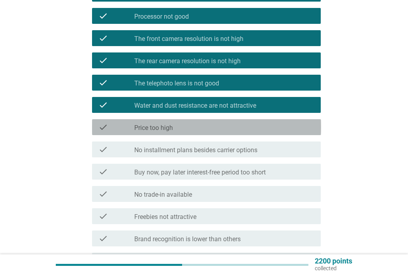
click at [248, 127] on div "check_box_outline_blank Price too high" at bounding box center [224, 128] width 180 height 10
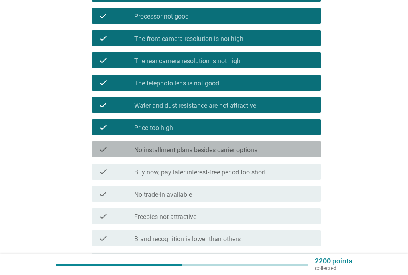
click at [242, 149] on label "No installment plans besides carrier options" at bounding box center [195, 150] width 123 height 8
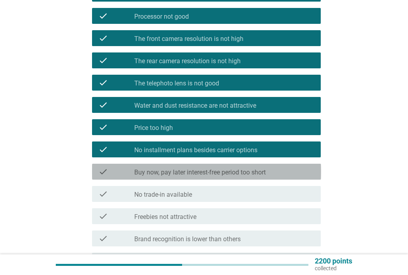
click at [237, 170] on label "Buy now, pay later interest-free period too short" at bounding box center [199, 173] width 131 height 8
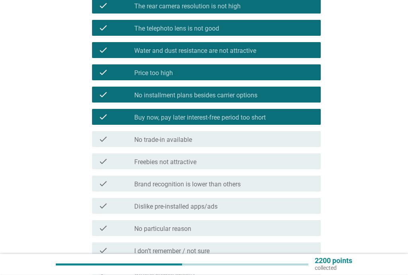
scroll to position [238, 0]
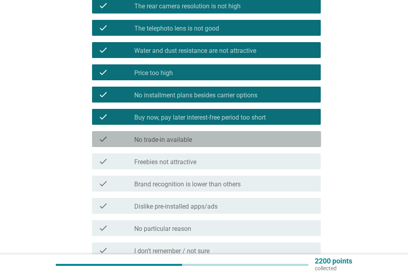
click at [245, 139] on div "check_box_outline_blank No trade-in available" at bounding box center [224, 140] width 180 height 10
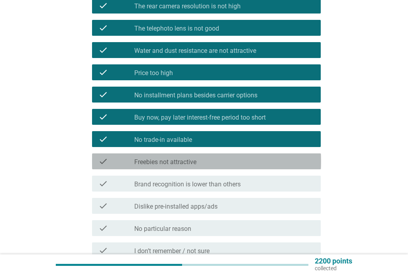
click at [230, 160] on div "check_box_outline_blank Freebies not attractive" at bounding box center [224, 162] width 180 height 10
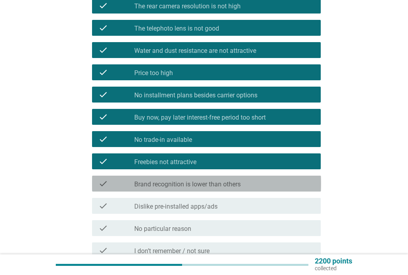
click at [228, 187] on label "Brand recognition is lower than others" at bounding box center [187, 185] width 106 height 8
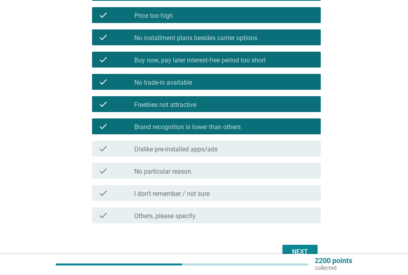
scroll to position [295, 0]
click at [258, 152] on div "check_box_outline_blank Dislike pre-installed apps/ads" at bounding box center [224, 149] width 180 height 10
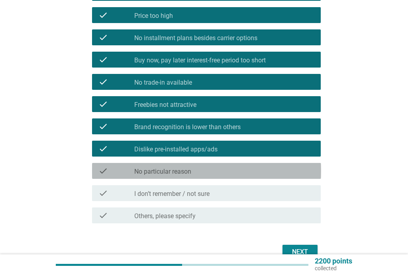
click at [234, 168] on div "check_box_outline_blank No particular reason" at bounding box center [224, 171] width 180 height 10
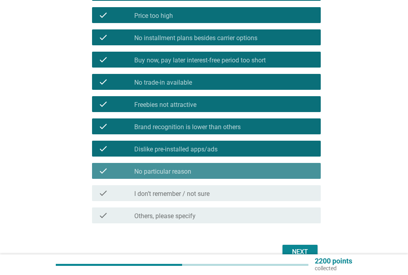
click at [260, 172] on div "check_box_outline_blank No particular reason" at bounding box center [224, 171] width 180 height 10
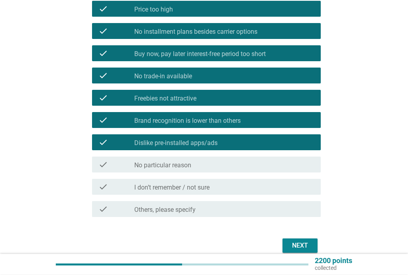
scroll to position [338, 0]
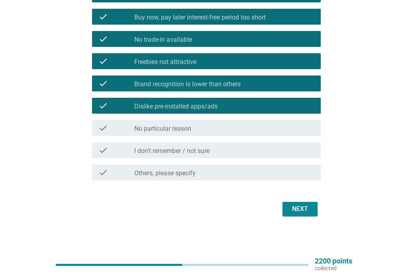
click at [301, 211] on div "Next" at bounding box center [300, 210] width 22 height 10
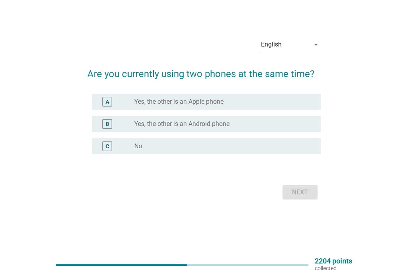
scroll to position [0, 0]
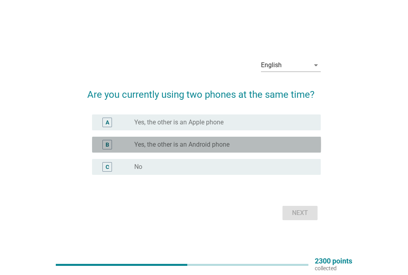
click at [246, 147] on div "radio_button_unchecked Yes, the other is an Android phone" at bounding box center [221, 145] width 174 height 8
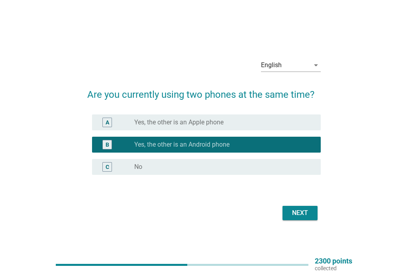
click at [303, 214] on div "Next" at bounding box center [300, 214] width 22 height 10
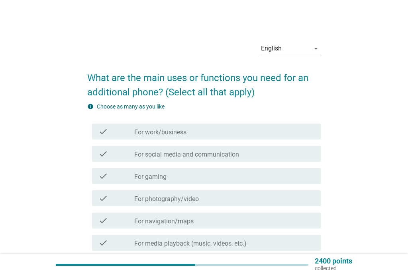
click at [255, 135] on div "check_box_outline_blank For work/business" at bounding box center [224, 132] width 180 height 10
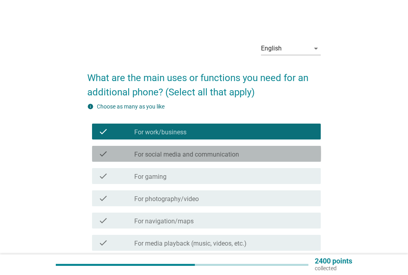
click at [237, 156] on label "For social media and communication" at bounding box center [186, 155] width 105 height 8
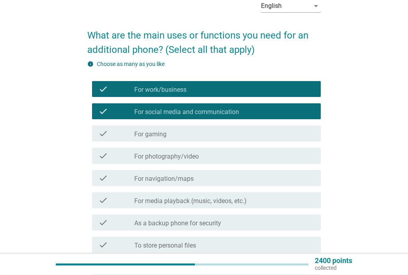
scroll to position [43, 0]
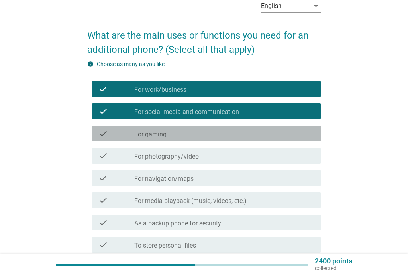
click at [245, 131] on div "check_box_outline_blank For gaming" at bounding box center [224, 134] width 180 height 10
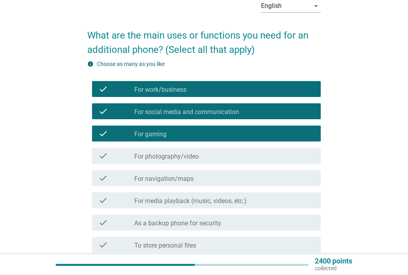
click at [216, 152] on div "check_box_outline_blank For photography/video" at bounding box center [224, 156] width 180 height 10
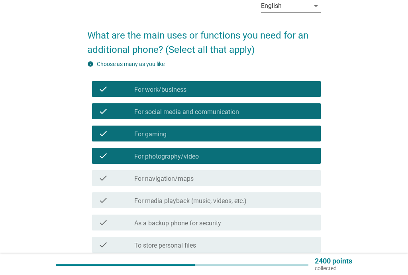
click at [245, 176] on div "check_box_outline_blank For navigation/maps" at bounding box center [224, 179] width 180 height 10
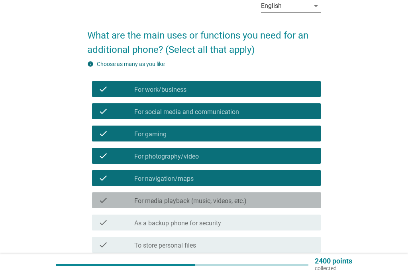
click at [239, 201] on label "For media playback (music, videos, etc.)" at bounding box center [190, 201] width 112 height 8
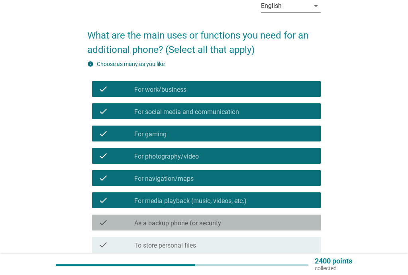
click at [234, 223] on div "check_box_outline_blank As a backup phone for security" at bounding box center [224, 223] width 180 height 10
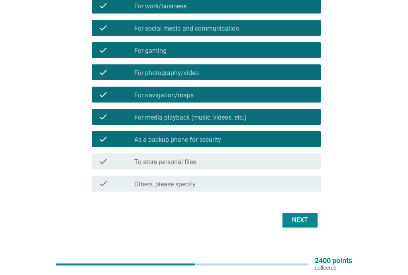
scroll to position [126, 0]
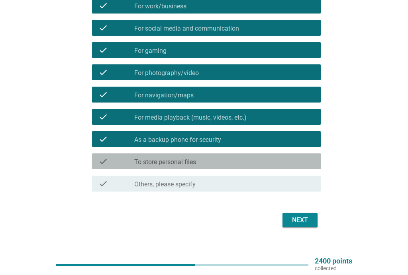
click at [244, 158] on div "check_box_outline_blank To store personal files" at bounding box center [224, 162] width 180 height 10
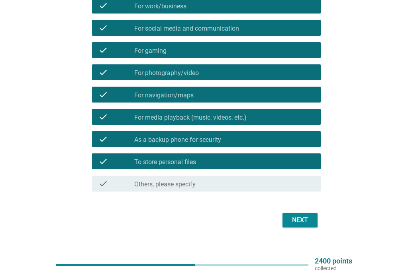
click at [302, 221] on div "Next" at bounding box center [300, 221] width 22 height 10
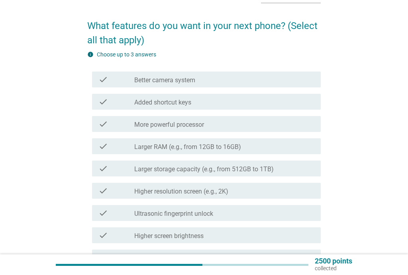
scroll to position [53, 0]
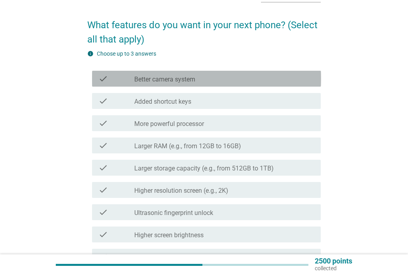
click at [267, 75] on div "check_box_outline_blank Better camera system" at bounding box center [224, 79] width 180 height 10
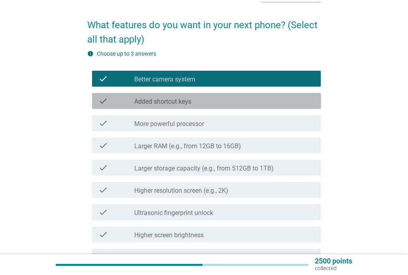
click at [236, 100] on div "check_box_outline_blank Added shortcut keys" at bounding box center [224, 101] width 180 height 10
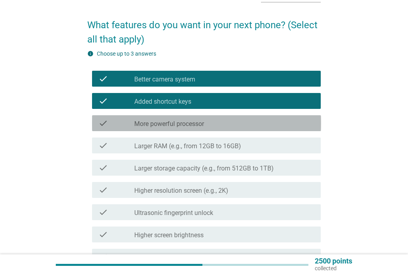
click at [228, 121] on div "check_box_outline_blank More powerful processor" at bounding box center [224, 124] width 180 height 10
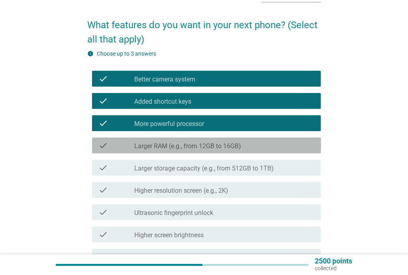
click at [252, 144] on div "check_box_outline_blank Larger RAM (e.g., from 12GB to 16GB)" at bounding box center [224, 146] width 180 height 10
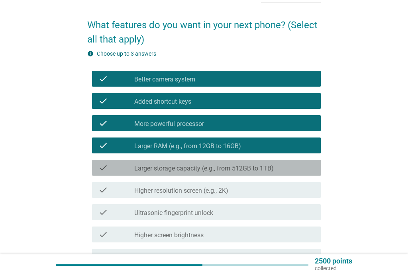
click at [231, 167] on label "Larger storage capacity (e.g., from 512GB to 1TB)" at bounding box center [203, 169] width 139 height 8
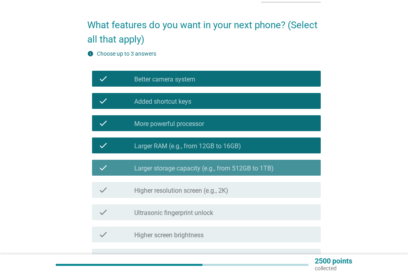
click at [224, 172] on label "Larger storage capacity (e.g., from 512GB to 1TB)" at bounding box center [203, 169] width 139 height 8
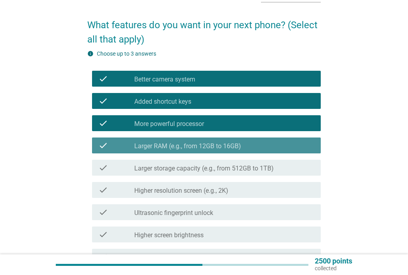
click at [235, 144] on label "Larger RAM (e.g., from 12GB to 16GB)" at bounding box center [187, 147] width 107 height 8
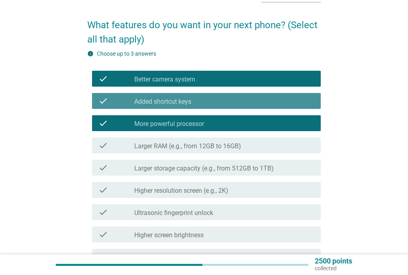
click at [250, 107] on div "check check_box_outline_blank Added shortcut keys" at bounding box center [206, 101] width 229 height 16
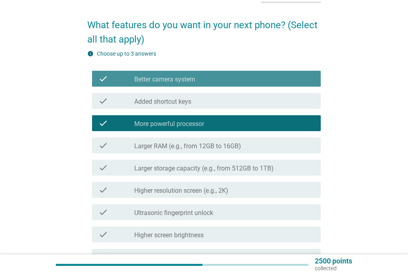
click at [259, 78] on div "check_box_outline_blank Better camera system" at bounding box center [224, 79] width 180 height 10
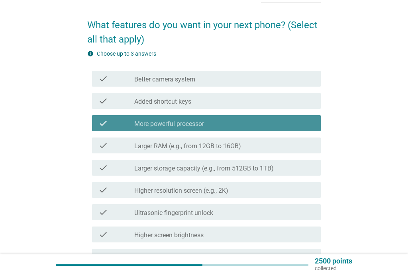
click at [230, 121] on div "check_box_outline_blank More powerful processor" at bounding box center [224, 124] width 180 height 10
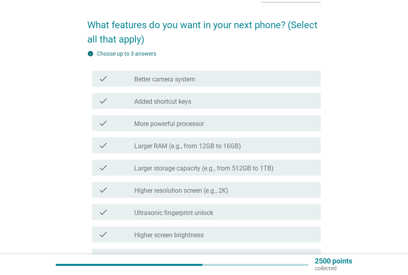
click at [258, 147] on div "check_box Larger RAM (e.g., from 12GB to 16GB)" at bounding box center [224, 146] width 180 height 10
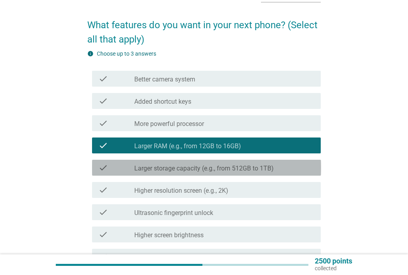
click at [254, 167] on label "Larger storage capacity (e.g., from 512GB to 1TB)" at bounding box center [203, 169] width 139 height 8
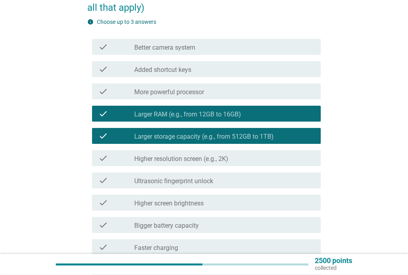
scroll to position [85, 0]
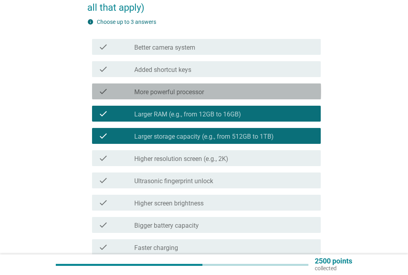
click at [225, 86] on div "check check_box_outline_blank More powerful processor" at bounding box center [206, 92] width 229 height 16
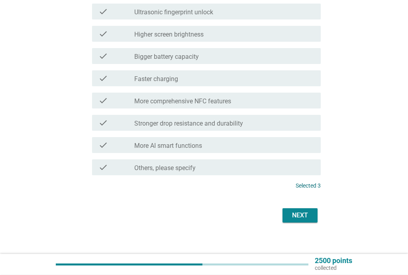
scroll to position [254, 0]
click at [309, 216] on div "Next" at bounding box center [300, 216] width 22 height 10
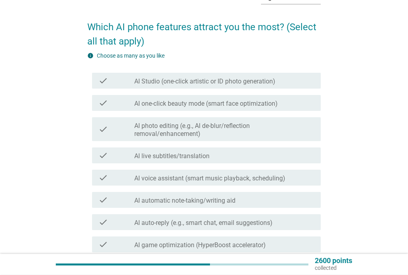
scroll to position [51, 0]
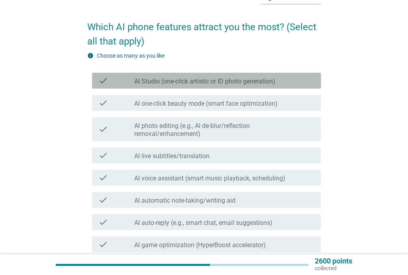
click at [275, 84] on label "AI Studio (one-click artistic or ID photo generation)" at bounding box center [204, 82] width 141 height 8
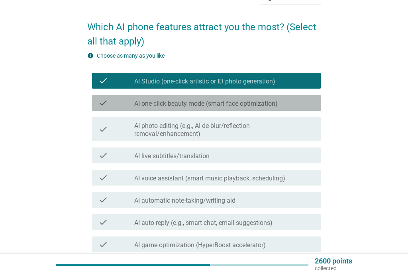
click at [267, 105] on label "AI one-click beauty mode (smart face optimization)" at bounding box center [205, 104] width 143 height 8
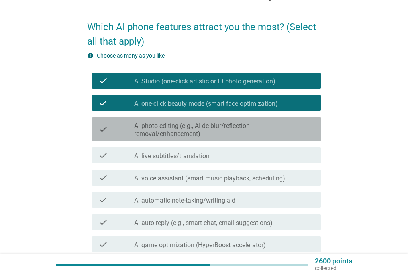
click at [244, 126] on label "AI photo editing (e.g., AI de-blur/reflection removal/enhancement)" at bounding box center [224, 130] width 180 height 16
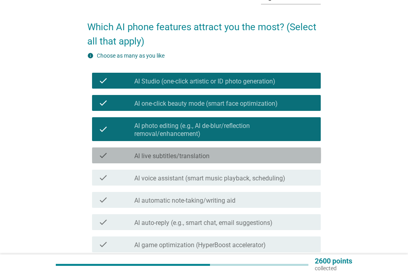
click at [218, 155] on div "check_box_outline_blank AI live subtitles/translation" at bounding box center [224, 156] width 180 height 10
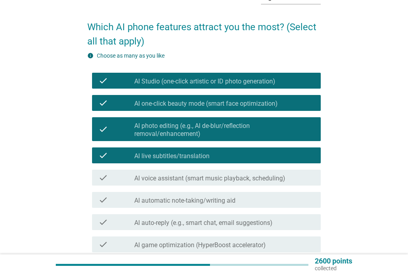
click at [274, 182] on label "AI voice assistant (smart music playback, scheduling)" at bounding box center [209, 179] width 151 height 8
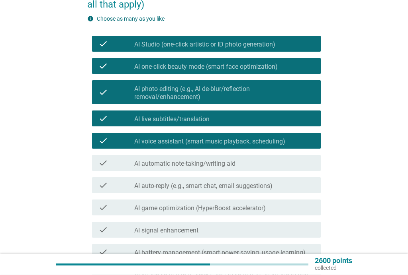
scroll to position [103, 0]
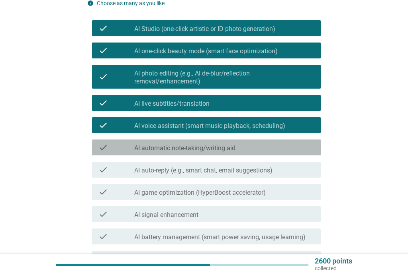
click at [235, 147] on label "AI automatic note-taking/writing aid" at bounding box center [184, 148] width 101 height 8
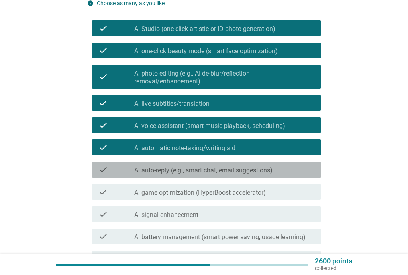
click at [222, 168] on label "AI auto-reply (e.g., smart chat, email suggestions)" at bounding box center [203, 171] width 138 height 8
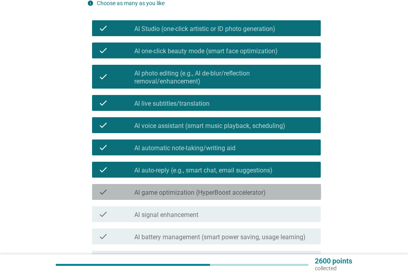
click at [196, 191] on label "AI game optimization (HyperBoost accelerator)" at bounding box center [199, 193] width 131 height 8
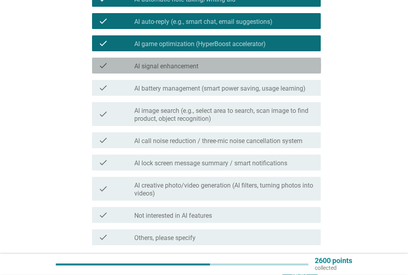
scroll to position [252, 0]
click at [246, 68] on div "check_box_outline_blank AI signal enhancement" at bounding box center [224, 66] width 180 height 10
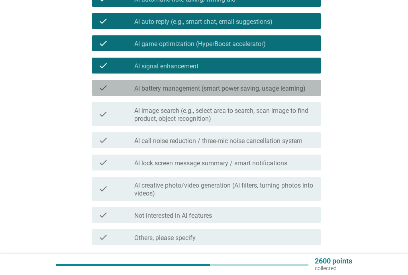
click at [234, 85] on label "AI battery management (smart power saving, usage learning)" at bounding box center [219, 89] width 171 height 8
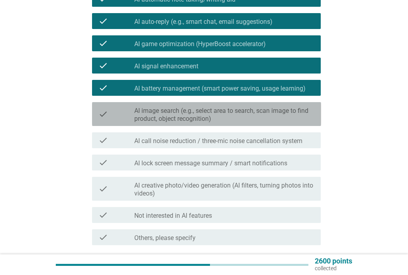
click at [213, 112] on label "AI image search (e.g., select area to search, scan image to find product, objec…" at bounding box center [224, 115] width 180 height 16
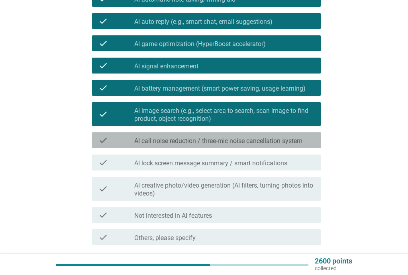
click at [200, 138] on label "AI call noise reduction / three-mic noise cancellation system" at bounding box center [218, 141] width 168 height 8
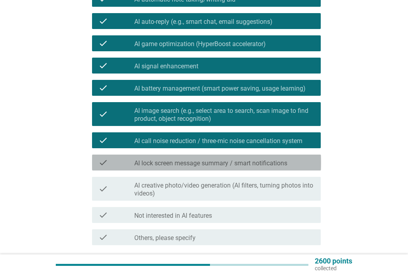
click at [197, 167] on label "AI lock screen message summary / smart notifications" at bounding box center [210, 164] width 153 height 8
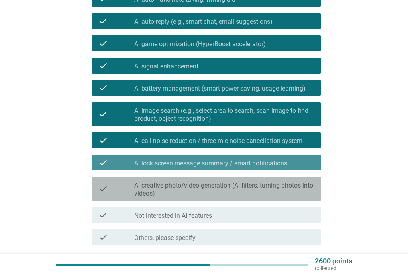
click at [197, 190] on label "AI creative photo/video generation (AI filters, turning photos into videos)" at bounding box center [224, 190] width 180 height 16
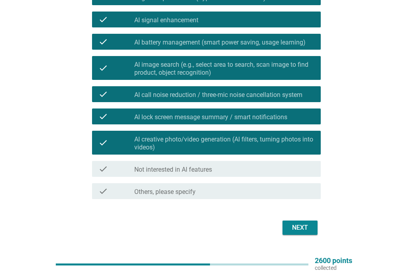
scroll to position [299, 0]
click at [305, 233] on button "Next" at bounding box center [299, 228] width 35 height 14
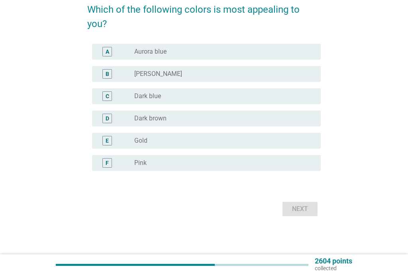
scroll to position [0, 0]
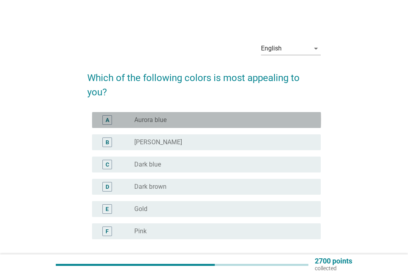
click at [220, 123] on div "radio_button_unchecked Aurora blue" at bounding box center [221, 120] width 174 height 8
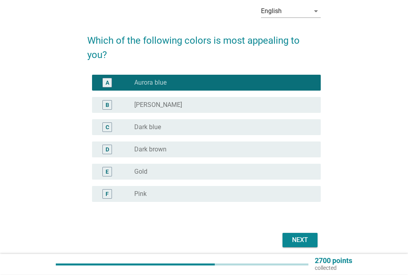
scroll to position [37, 0]
click at [307, 243] on div "Next" at bounding box center [300, 241] width 22 height 10
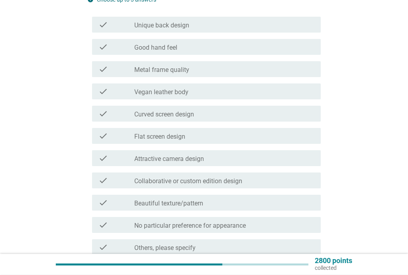
scroll to position [107, 0]
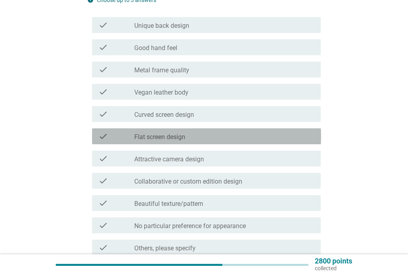
click at [234, 141] on div "check check_box_outline_blank Flat screen design" at bounding box center [206, 137] width 229 height 16
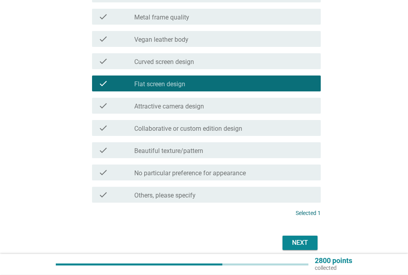
scroll to position [158, 0]
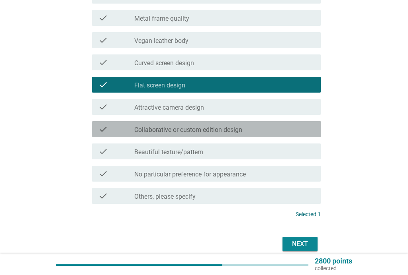
click at [283, 131] on div "check_box_outline_blank Collaborative or custom edition design" at bounding box center [224, 130] width 180 height 10
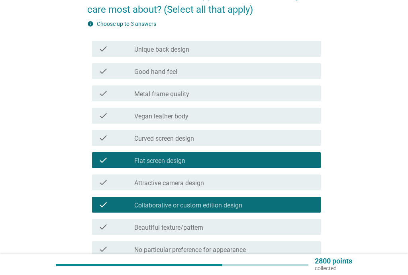
scroll to position [82, 0]
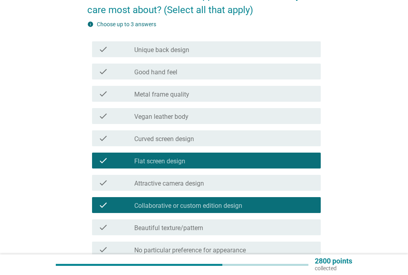
click at [269, 94] on div "check_box_outline_blank Metal frame quality" at bounding box center [224, 94] width 180 height 10
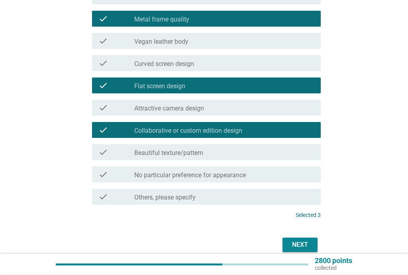
scroll to position [157, 0]
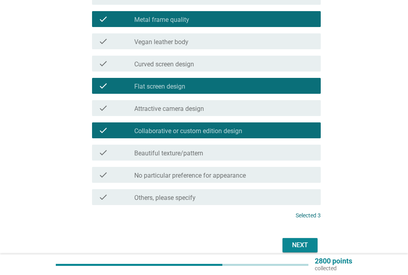
click at [303, 248] on div "Next" at bounding box center [300, 246] width 22 height 10
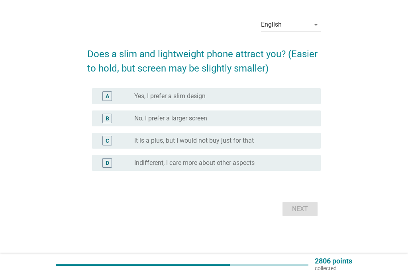
scroll to position [0, 0]
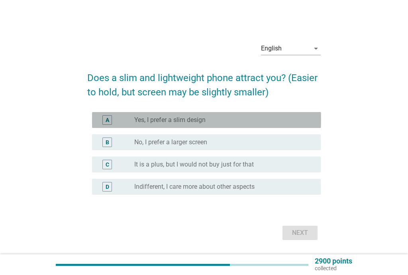
click at [224, 121] on div "radio_button_unchecked Yes, I prefer a slim design" at bounding box center [221, 120] width 174 height 8
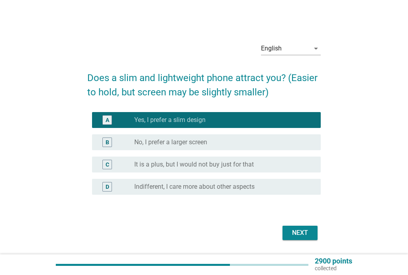
scroll to position [24, 0]
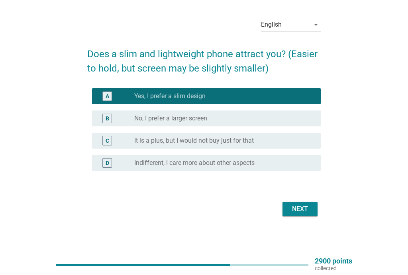
click at [303, 211] on div "Next" at bounding box center [300, 210] width 22 height 10
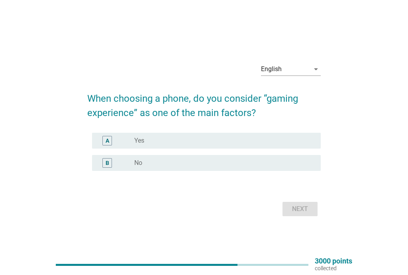
click at [181, 133] on div "A radio_button_unchecked Yes" at bounding box center [206, 141] width 229 height 16
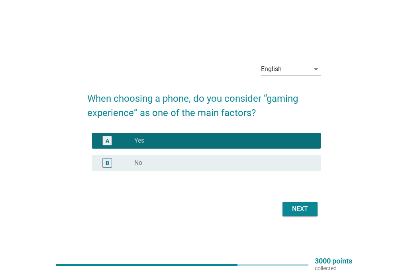
click at [301, 208] on div "Next" at bounding box center [300, 210] width 22 height 10
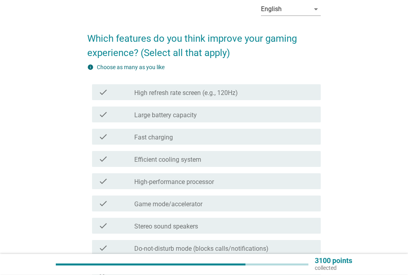
scroll to position [39, 0]
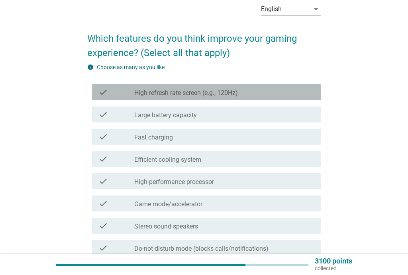
click at [257, 90] on div "check_box_outline_blank High refresh rate screen (e.g., 120Hz)" at bounding box center [224, 93] width 180 height 10
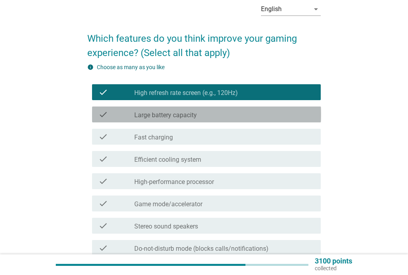
click at [235, 115] on div "check_box_outline_blank Large battery capacity" at bounding box center [224, 115] width 180 height 10
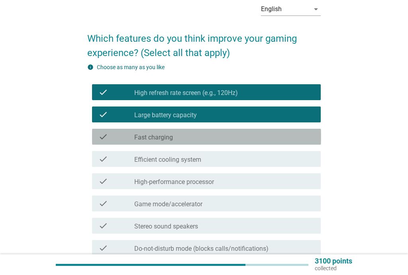
click at [201, 135] on div "check_box_outline_blank Fast charging" at bounding box center [224, 137] width 180 height 10
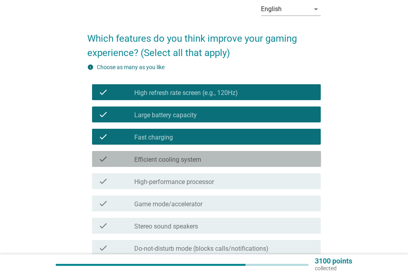
click at [195, 158] on label "Efficient cooling system" at bounding box center [167, 160] width 67 height 8
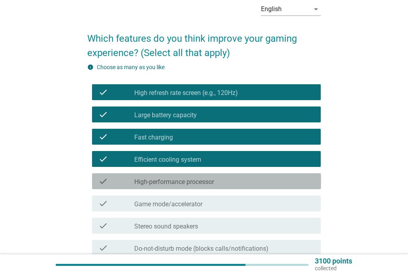
click at [252, 185] on div "check_box_outline_blank High-performance processor" at bounding box center [224, 182] width 180 height 10
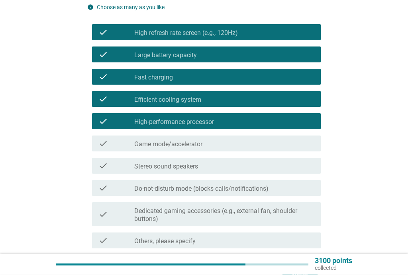
scroll to position [100, 0]
click at [260, 145] on div "check_box_outline_blank Game mode/accelerator" at bounding box center [224, 144] width 180 height 10
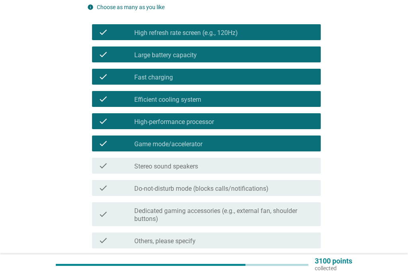
click at [231, 164] on div "check_box_outline_blank Stereo sound speakers" at bounding box center [224, 166] width 180 height 10
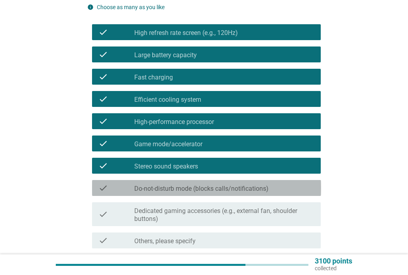
click at [267, 190] on label "Do-not-disturb mode (blocks calls/notifications)" at bounding box center [201, 189] width 134 height 8
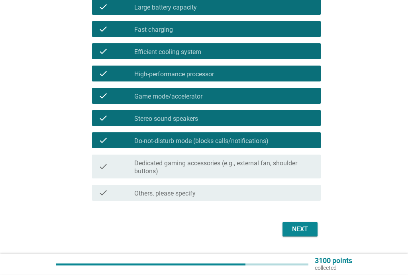
scroll to position [147, 0]
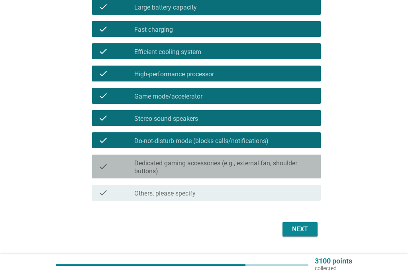
click at [270, 168] on label "Dedicated gaming accessories (e.g., external fan, shoulder buttons)" at bounding box center [224, 168] width 180 height 16
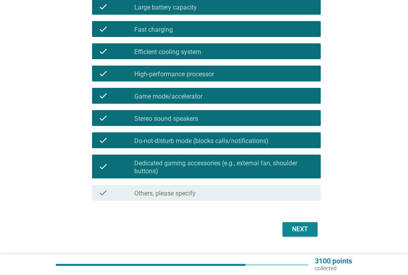
click at [305, 230] on div "Next" at bounding box center [300, 230] width 22 height 10
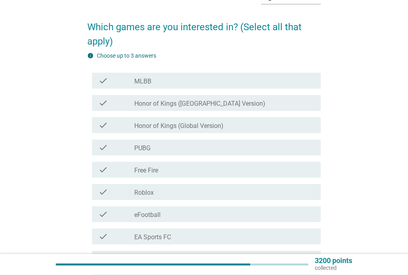
scroll to position [51, 0]
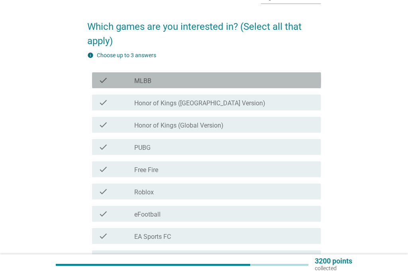
click at [252, 80] on div "check_box_outline_blank MLBB" at bounding box center [224, 81] width 180 height 10
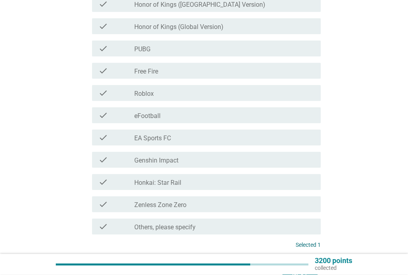
scroll to position [150, 0]
click at [223, 156] on div "check_box_outline_blank Genshin Impact" at bounding box center [224, 160] width 180 height 10
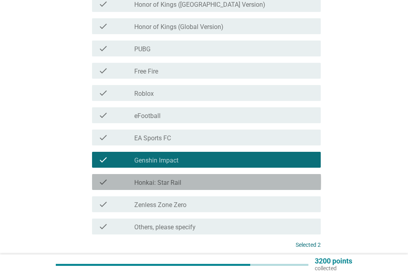
click at [213, 182] on div "check_box_outline_blank Honkai: Star Rail" at bounding box center [224, 183] width 180 height 10
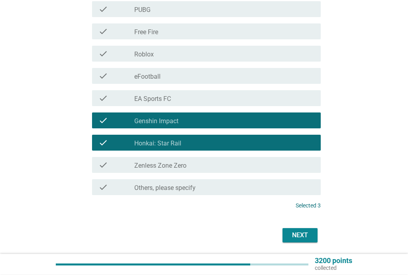
scroll to position [190, 0]
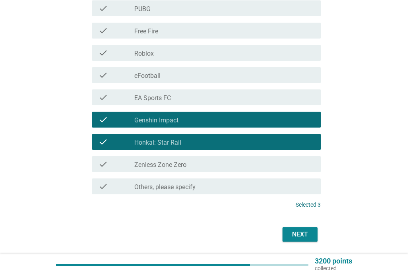
click at [302, 237] on div "Next" at bounding box center [300, 235] width 22 height 10
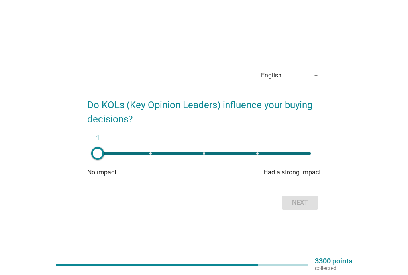
click at [284, 155] on div "1" at bounding box center [204, 154] width 226 height 16
type input "5"
click at [297, 205] on div "Next" at bounding box center [300, 203] width 22 height 10
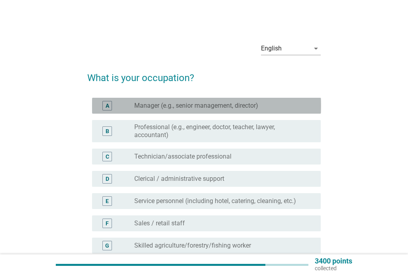
click at [261, 104] on div "radio_button_unchecked Manager (e.g., senior management, director)" at bounding box center [221, 106] width 174 height 8
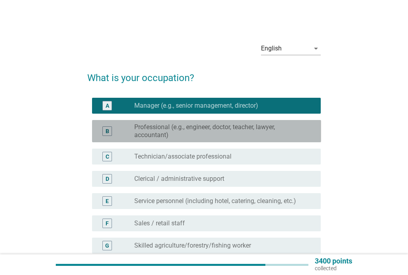
click at [251, 136] on label "Professional (e.g., engineer, doctor, teacher, lawyer, accountant)" at bounding box center [221, 131] width 174 height 16
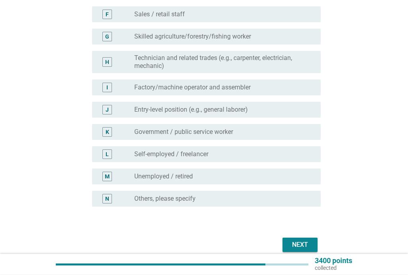
scroll to position [245, 0]
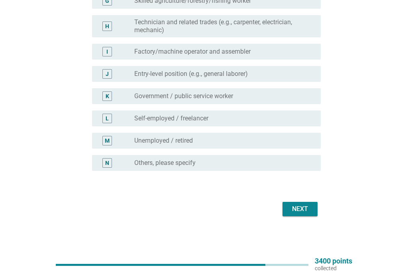
click at [303, 212] on div "Next" at bounding box center [300, 210] width 22 height 10
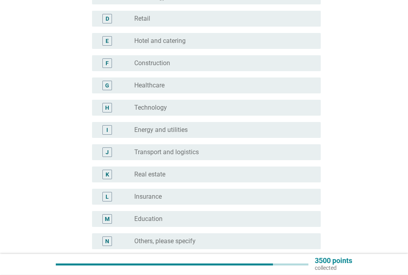
scroll to position [159, 0]
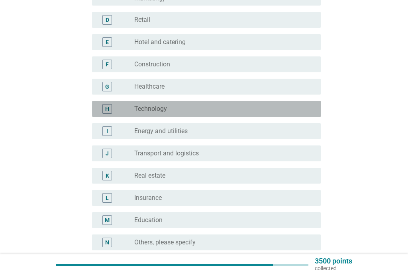
click at [221, 113] on div "radio_button_unchecked Technology" at bounding box center [221, 109] width 174 height 8
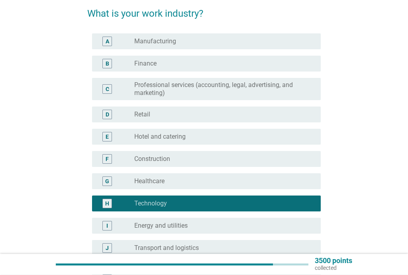
scroll to position [64, 0]
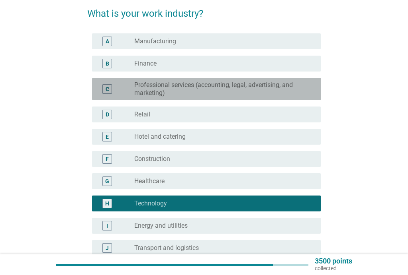
click at [263, 94] on label "Professional services (accounting, legal, advertising, and marketing)" at bounding box center [221, 89] width 174 height 16
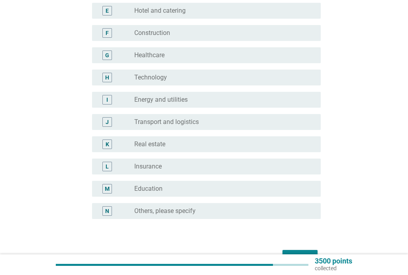
scroll to position [198, 0]
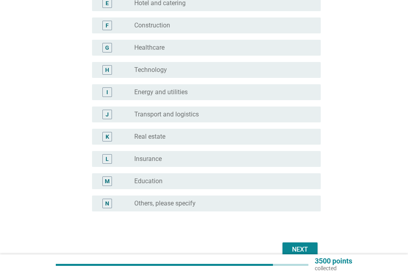
click at [299, 246] on div "Next" at bounding box center [300, 250] width 22 height 10
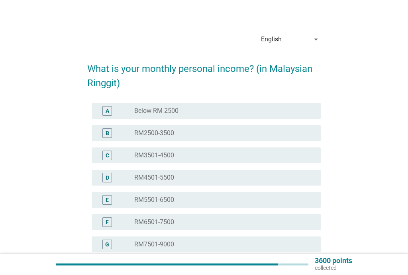
scroll to position [9, 0]
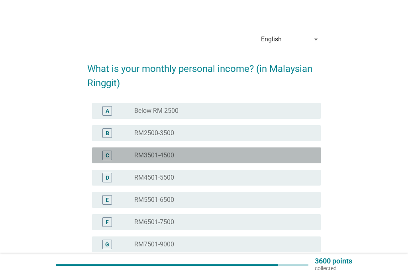
click at [182, 157] on div "radio_button_unchecked RM3501-4500" at bounding box center [221, 156] width 174 height 8
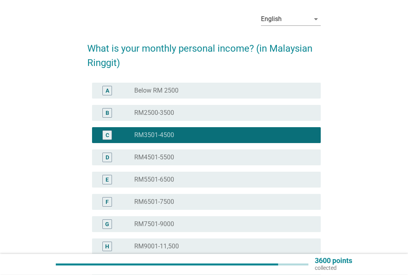
scroll to position [29, 0]
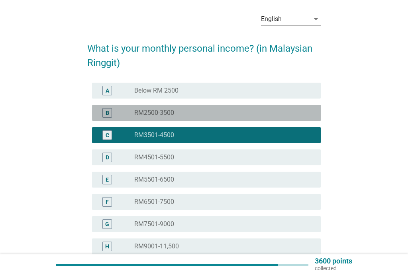
click at [221, 117] on div "radio_button_unchecked RM2500-3500" at bounding box center [224, 113] width 180 height 10
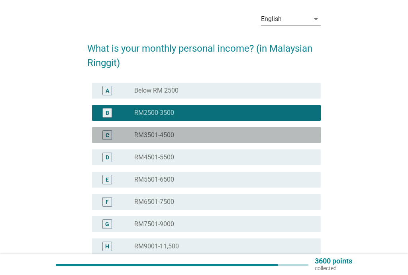
click at [211, 136] on div "radio_button_unchecked RM3501-4500" at bounding box center [221, 135] width 174 height 8
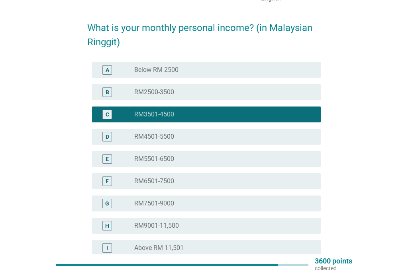
scroll to position [46, 0]
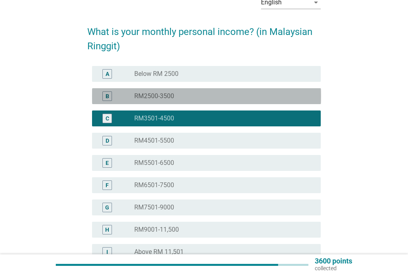
click at [207, 96] on div "radio_button_unchecked RM2500-3500" at bounding box center [221, 96] width 174 height 8
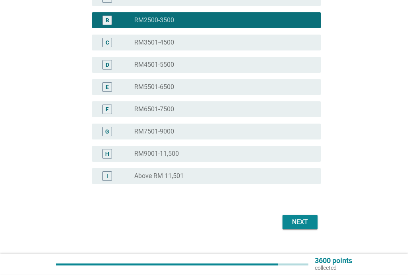
scroll to position [122, 0]
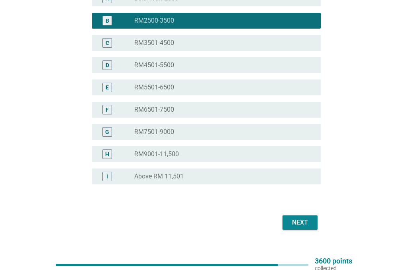
click at [300, 220] on div "Next" at bounding box center [300, 223] width 22 height 10
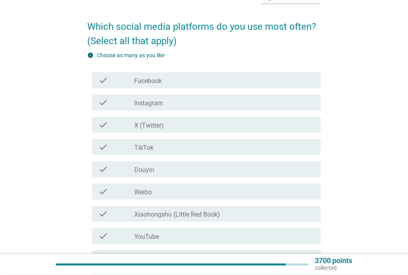
scroll to position [51, 0]
click at [195, 79] on div "check_box_outline_blank Facebook" at bounding box center [224, 81] width 180 height 10
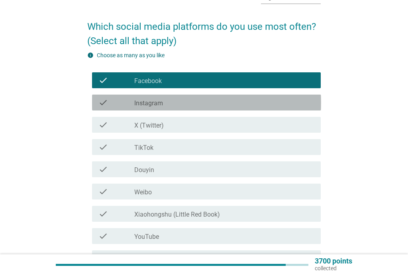
click at [162, 104] on label "Instagram" at bounding box center [148, 104] width 29 height 8
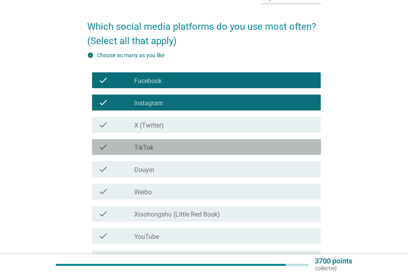
click at [180, 143] on div "check_box_outline_blank TikTok" at bounding box center [224, 148] width 180 height 10
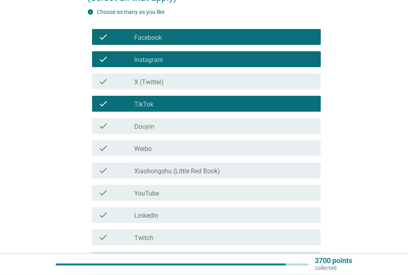
scroll to position [98, 0]
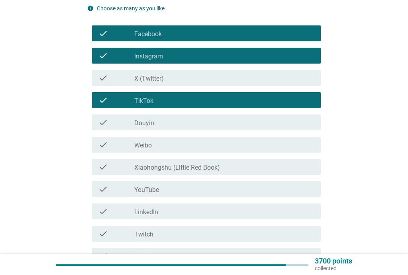
click at [185, 189] on div "check_box_outline_blank YouTube" at bounding box center [224, 190] width 180 height 10
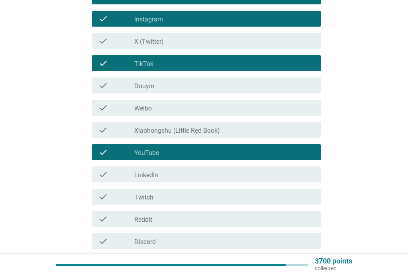
scroll to position [142, 0]
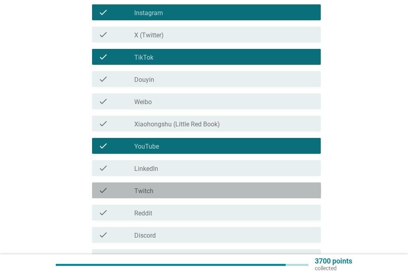
click at [184, 190] on div "check_box_outline_blank Twitch" at bounding box center [224, 191] width 180 height 10
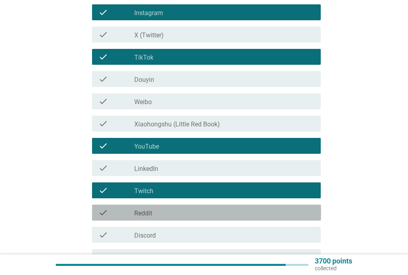
click at [170, 214] on div "check_box_outline_blank Reddit" at bounding box center [224, 213] width 180 height 10
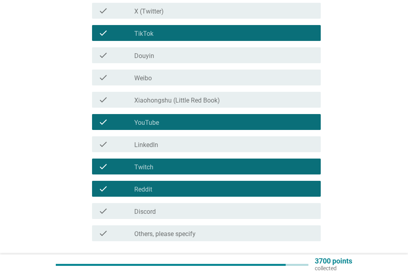
scroll to position [166, 0]
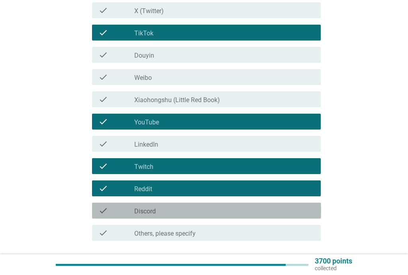
click at [186, 210] on div "check_box_outline_blank Discord" at bounding box center [224, 211] width 180 height 10
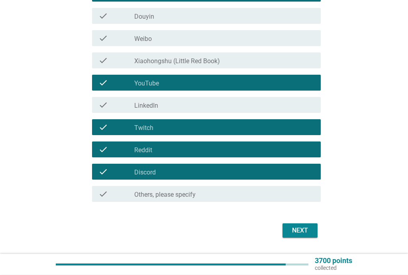
scroll to position [212, 0]
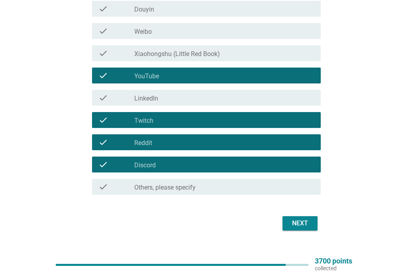
click at [300, 225] on div "Next" at bounding box center [300, 224] width 22 height 10
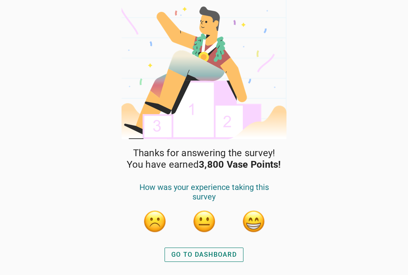
click at [197, 254] on div "GO TO DASHBOARD" at bounding box center [203, 255] width 65 height 10
